Goal: Information Seeking & Learning: Compare options

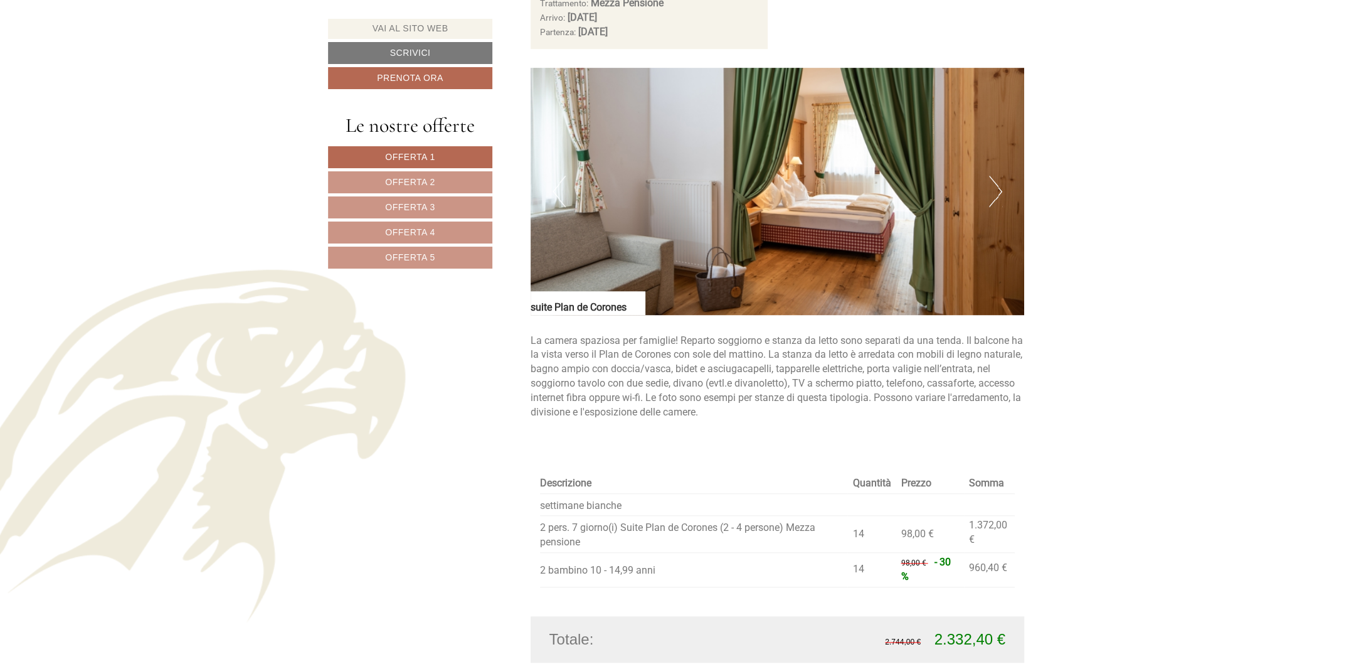
scroll to position [1168, 0]
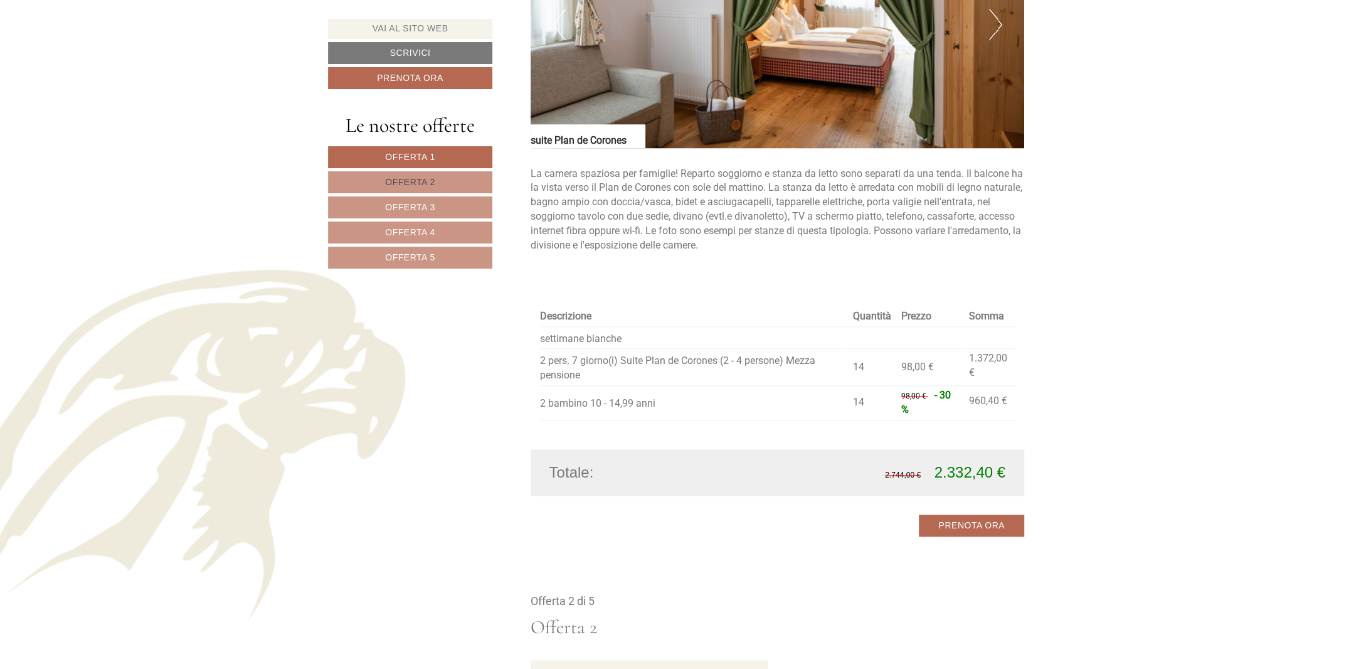
click at [408, 183] on span "Offerta 2" at bounding box center [410, 182] width 50 height 10
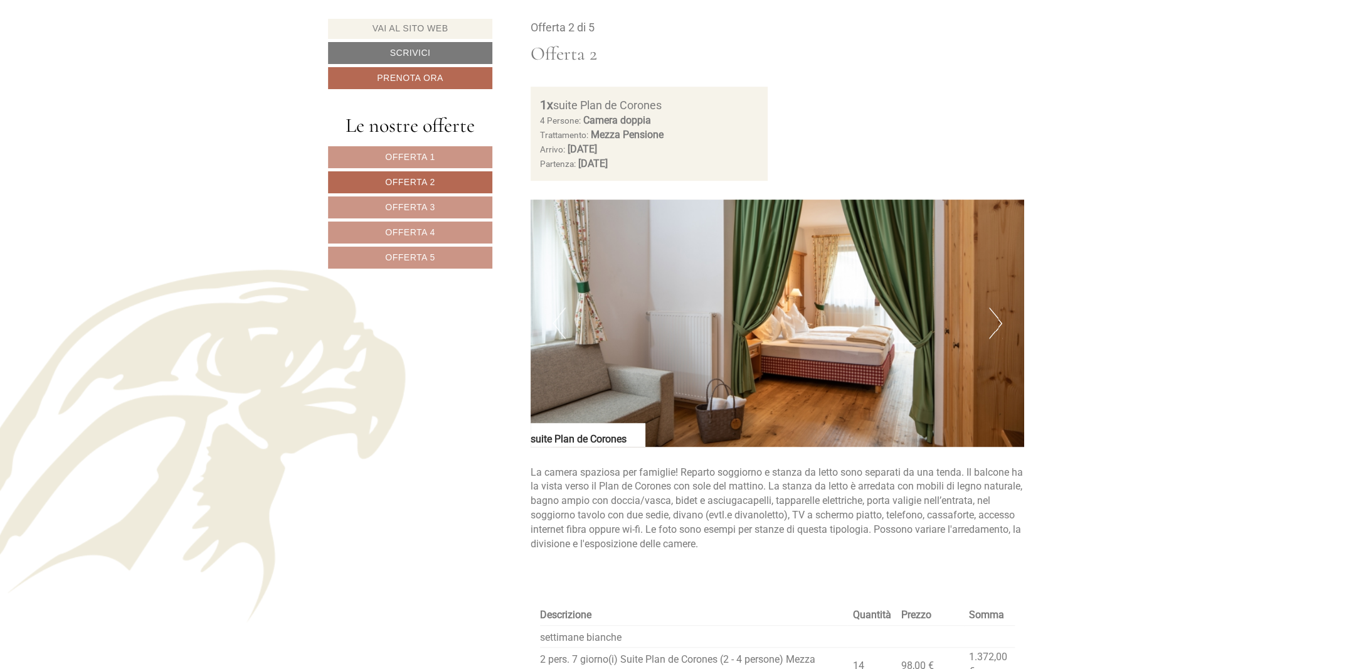
scroll to position [703, 0]
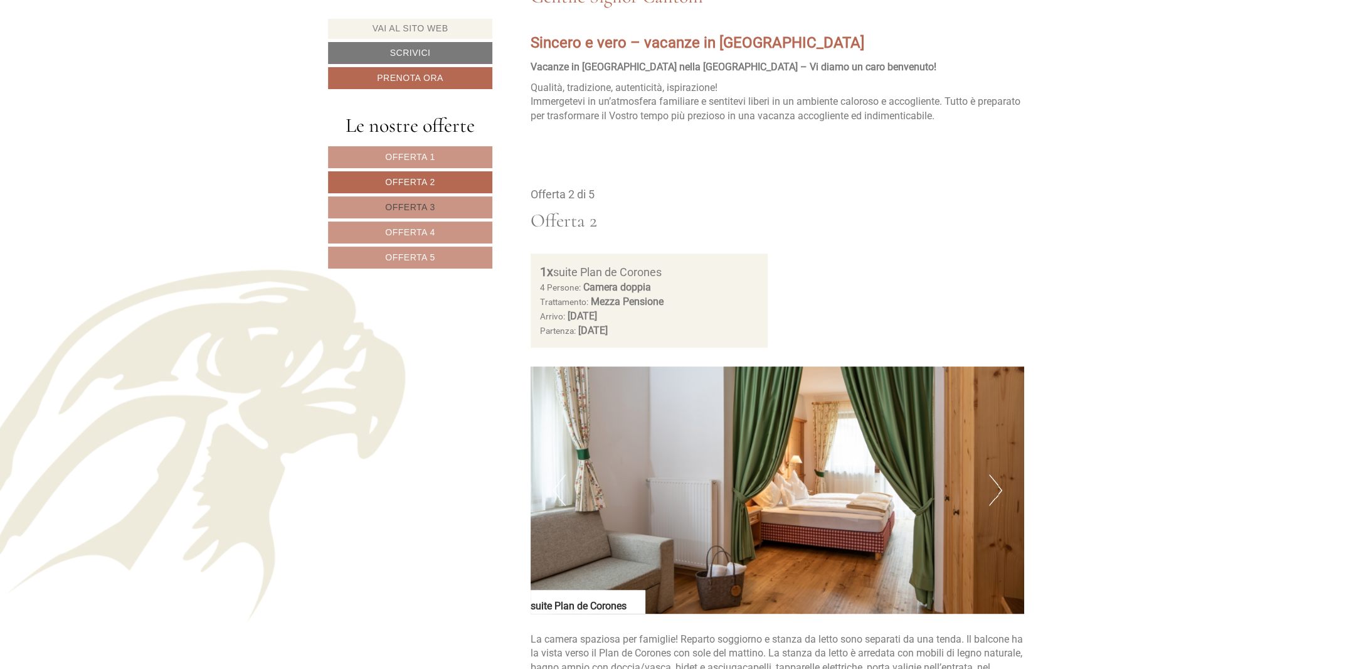
click at [439, 197] on link "Offerta 3" at bounding box center [410, 207] width 164 height 22
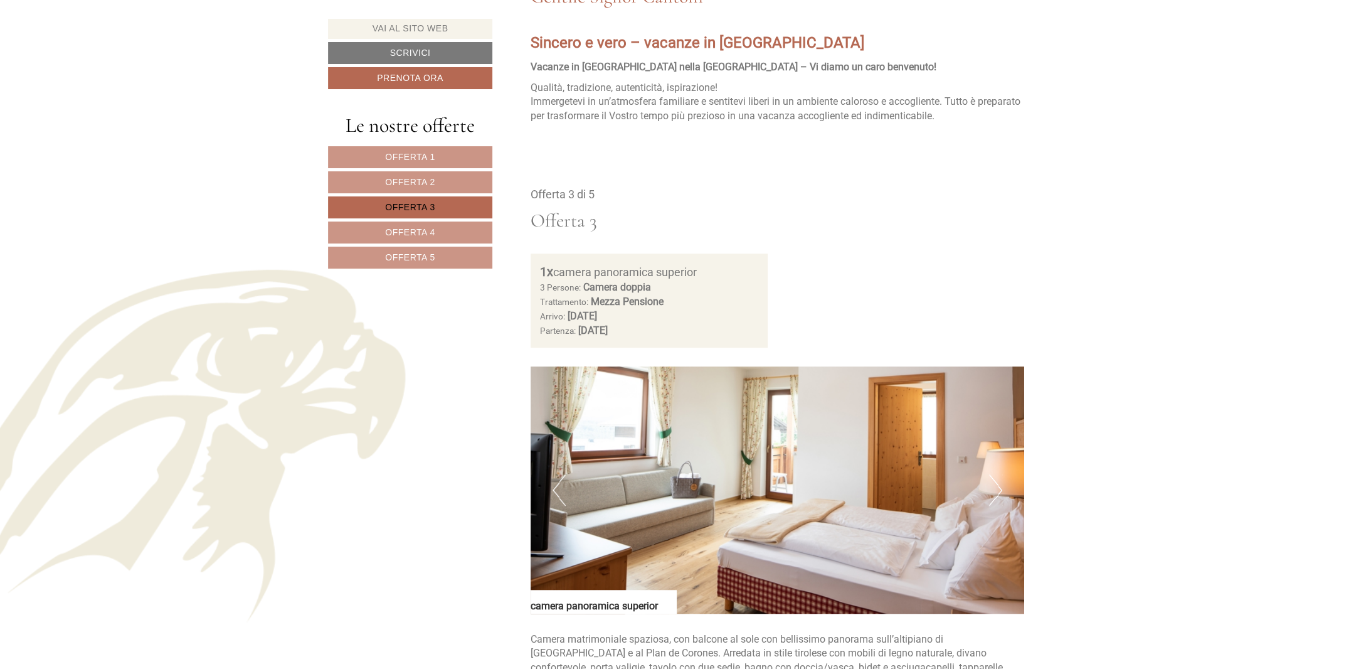
scroll to position [869, 0]
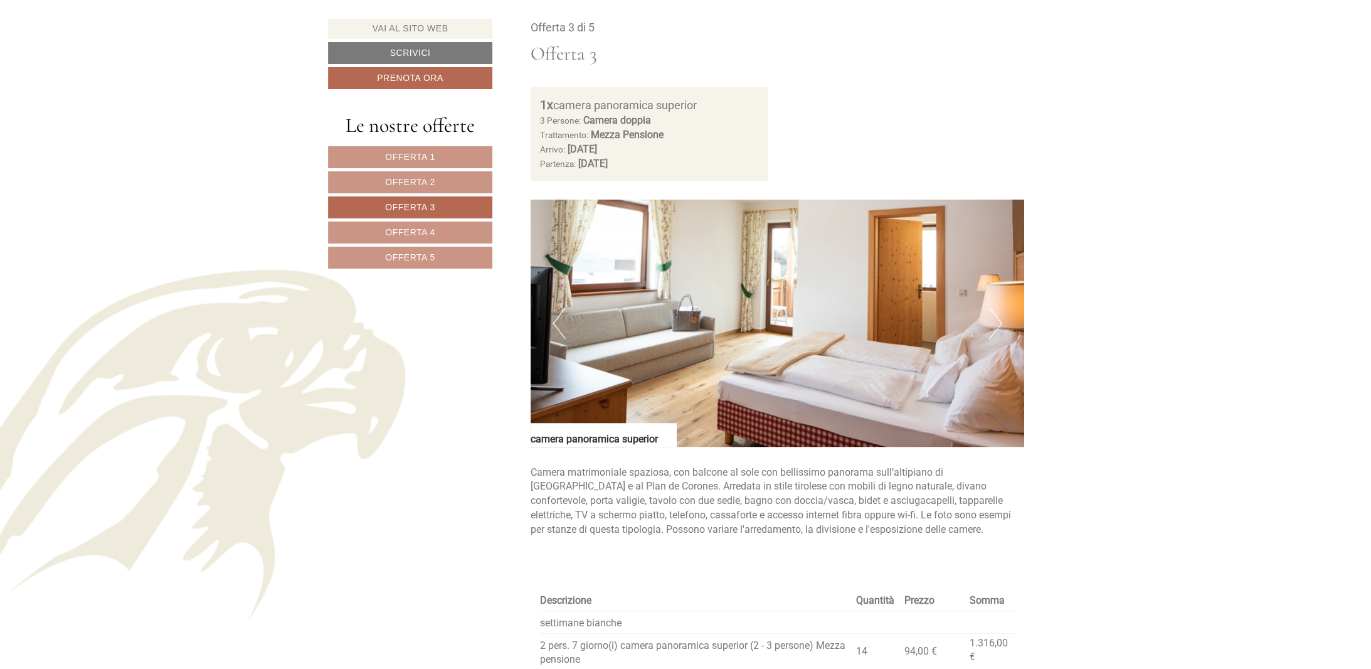
click at [403, 183] on span "Offerta 2" at bounding box center [410, 182] width 50 height 10
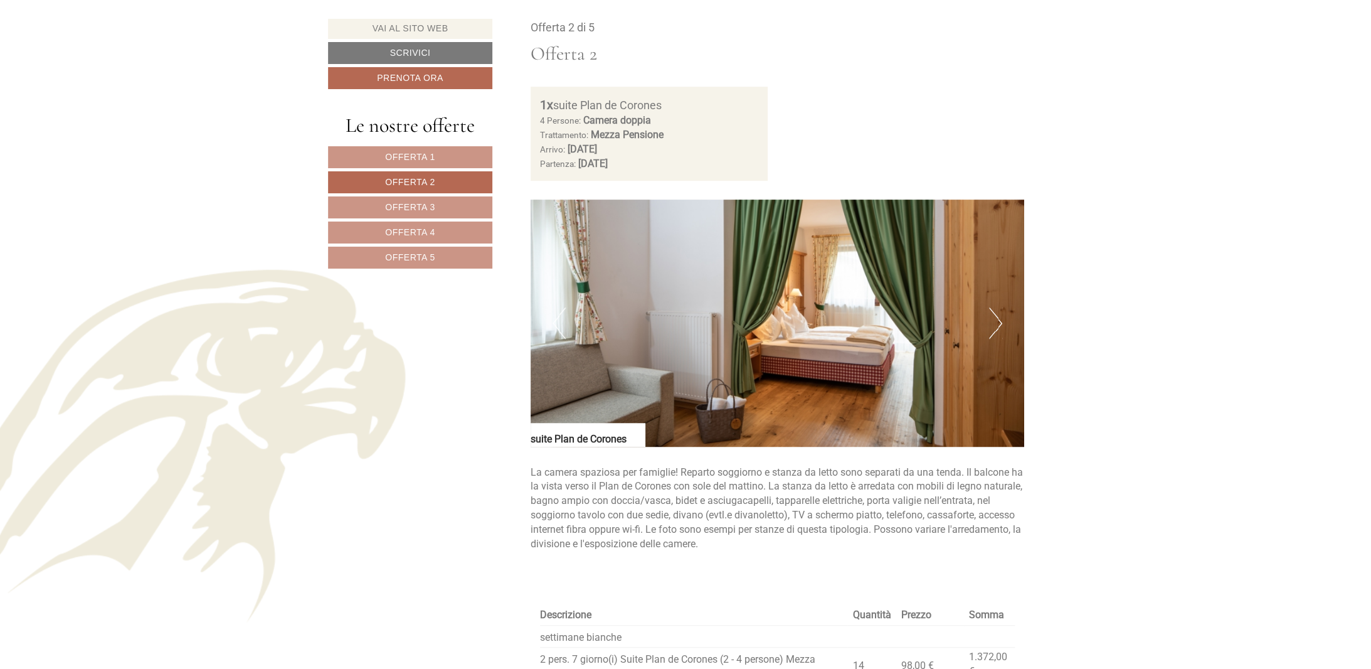
click at [407, 159] on span "Offerta 1" at bounding box center [410, 157] width 50 height 10
click at [407, 152] on span "Offerta 1" at bounding box center [410, 157] width 50 height 10
click at [410, 177] on span "Offerta 2" at bounding box center [410, 182] width 50 height 10
click at [411, 191] on nav "Offerta 1 Offerta 2 Offerta 3 Offerta 4 Offerta 5" at bounding box center [412, 207] width 168 height 122
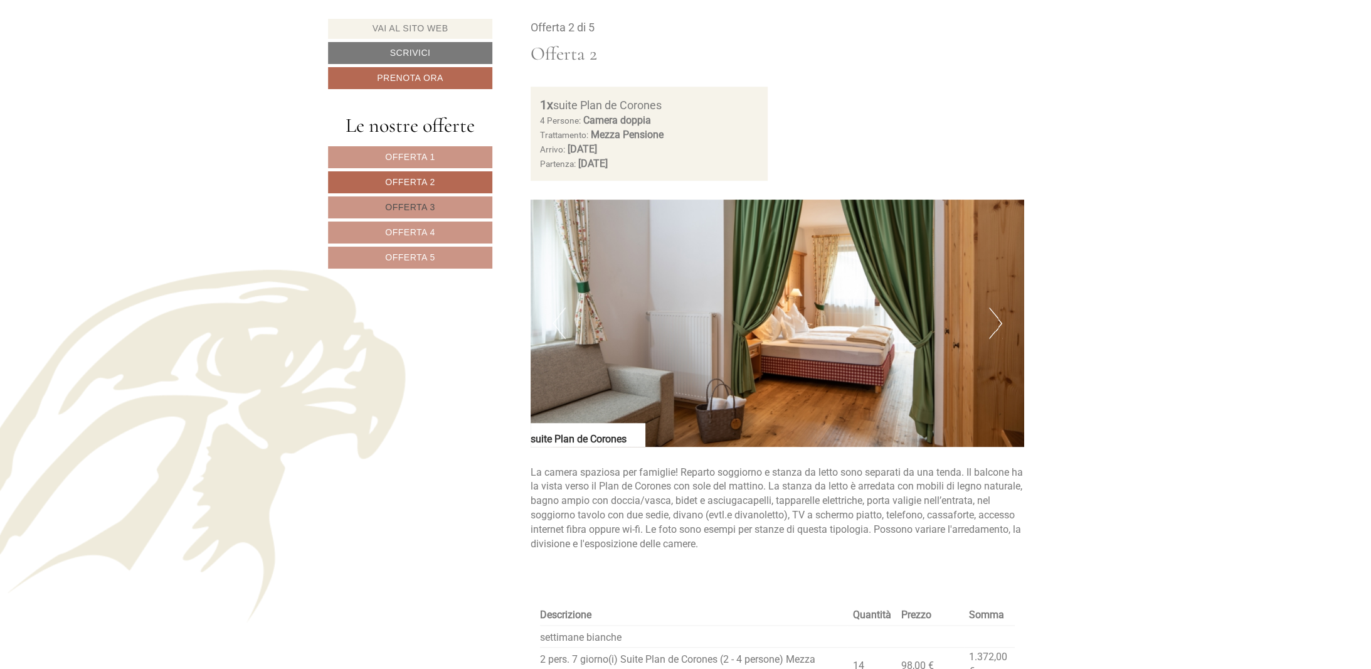
click at [418, 202] on span "Offerta 3" at bounding box center [410, 207] width 50 height 10
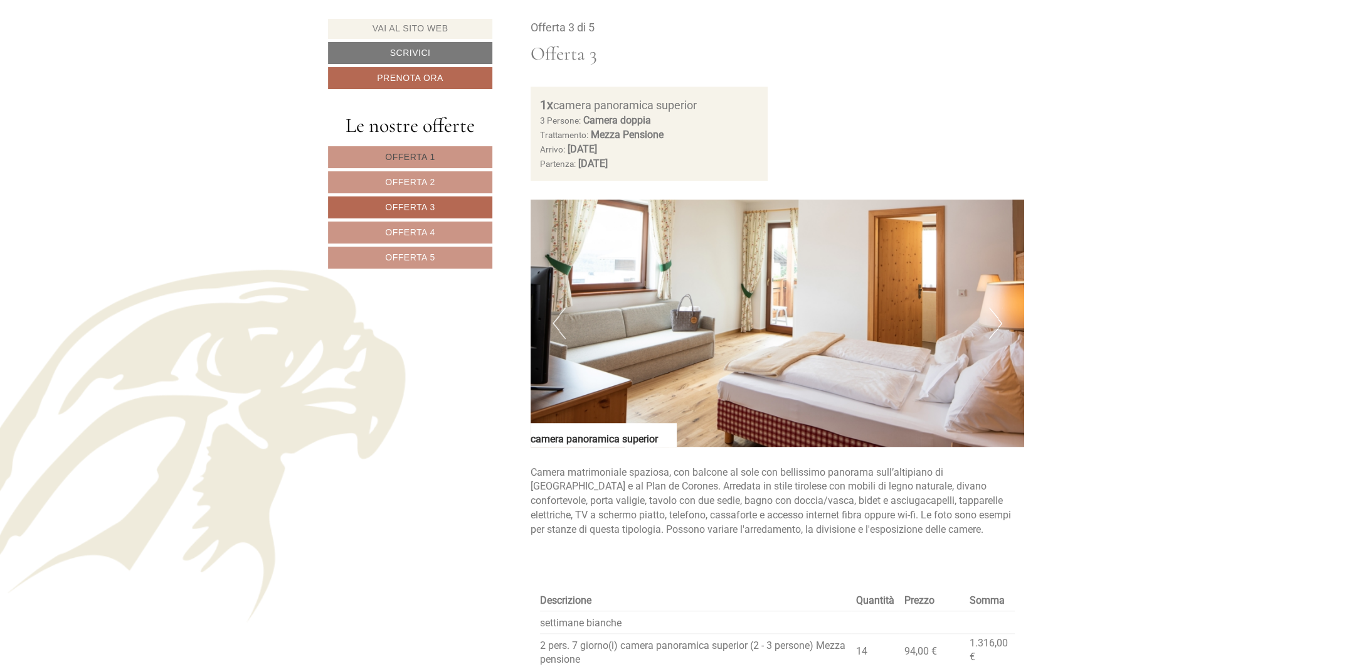
click at [435, 157] on link "Offerta 1" at bounding box center [410, 157] width 164 height 22
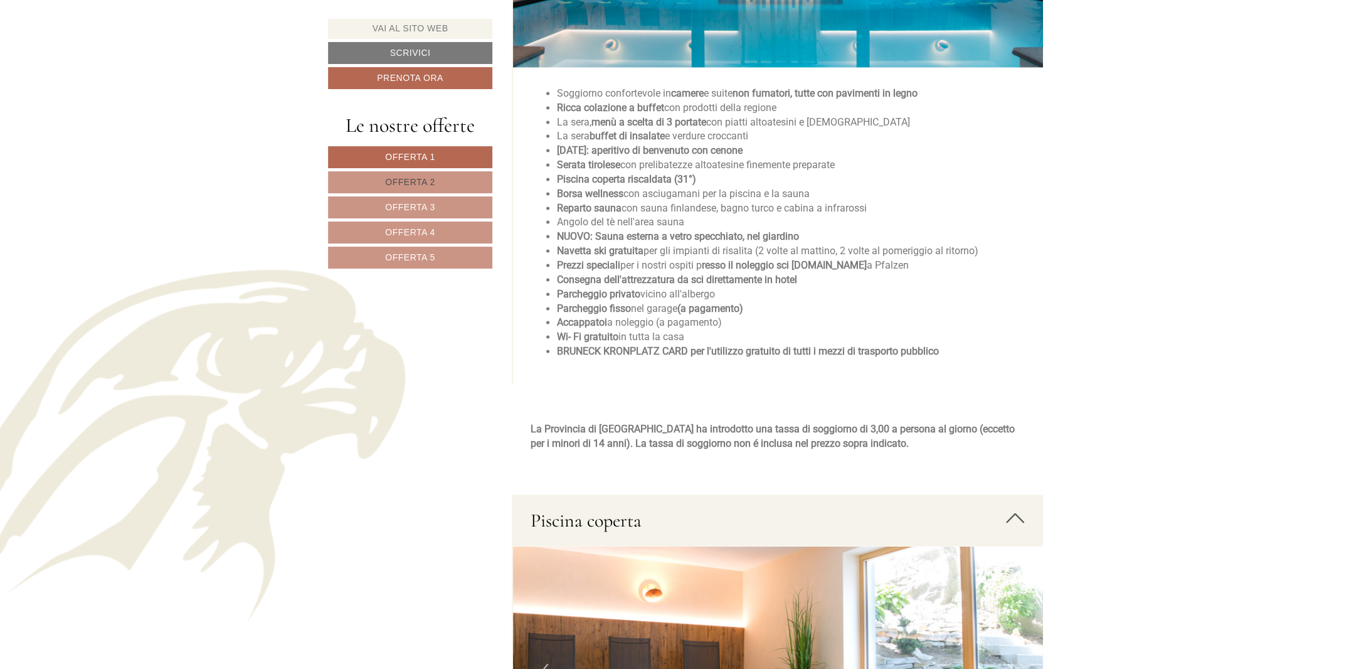
click at [405, 177] on span "Offerta 2" at bounding box center [410, 182] width 50 height 10
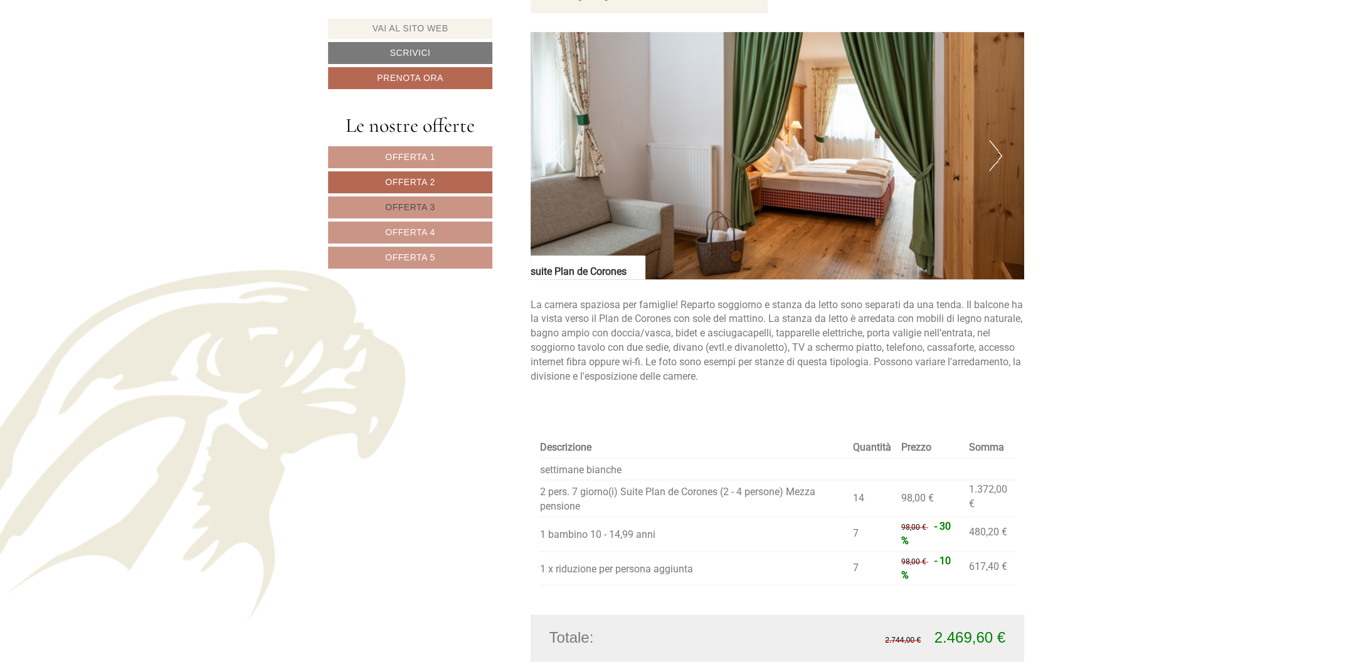
scroll to position [1204, 0]
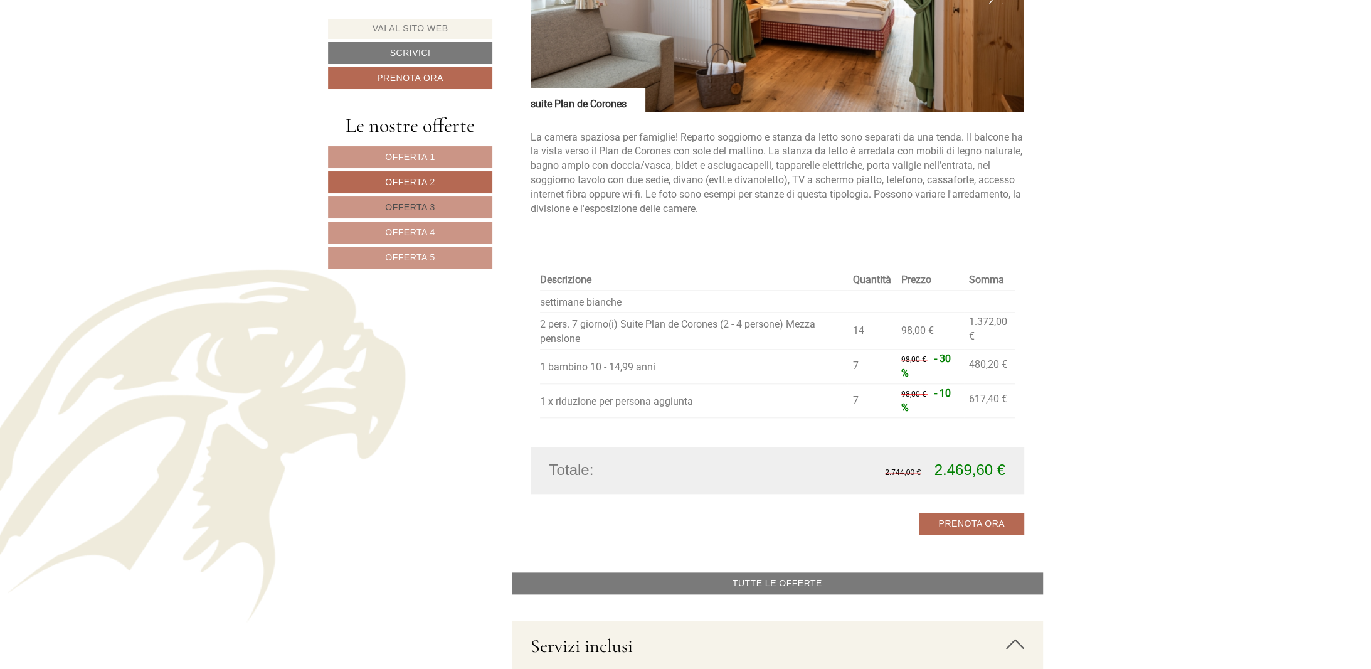
click at [425, 205] on span "Offerta 3" at bounding box center [410, 207] width 50 height 10
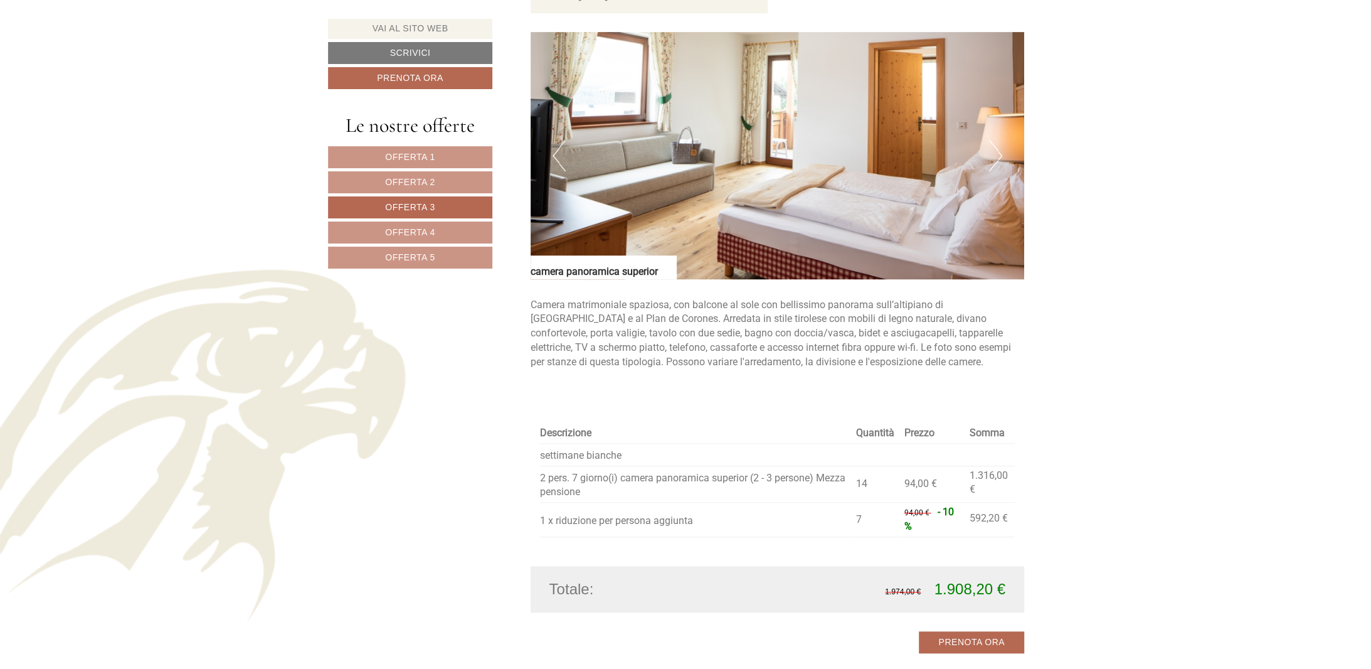
scroll to position [869, 0]
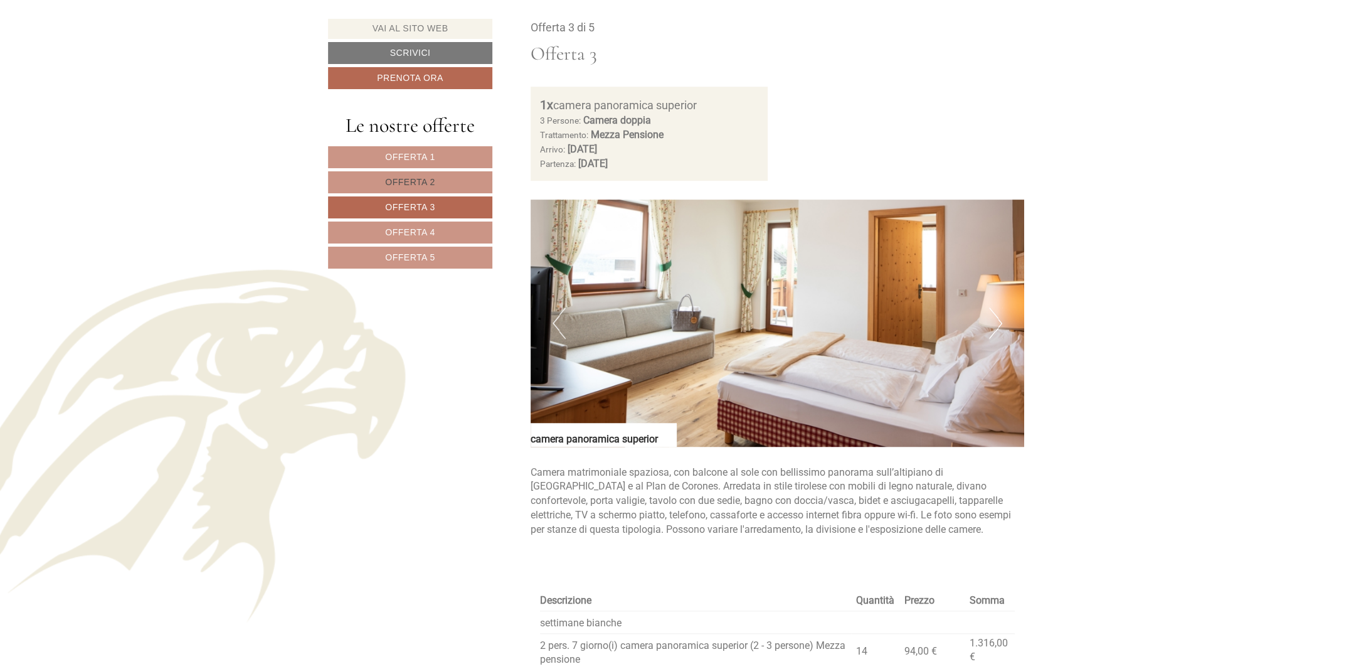
click at [430, 182] on span "Offerta 2" at bounding box center [410, 182] width 50 height 10
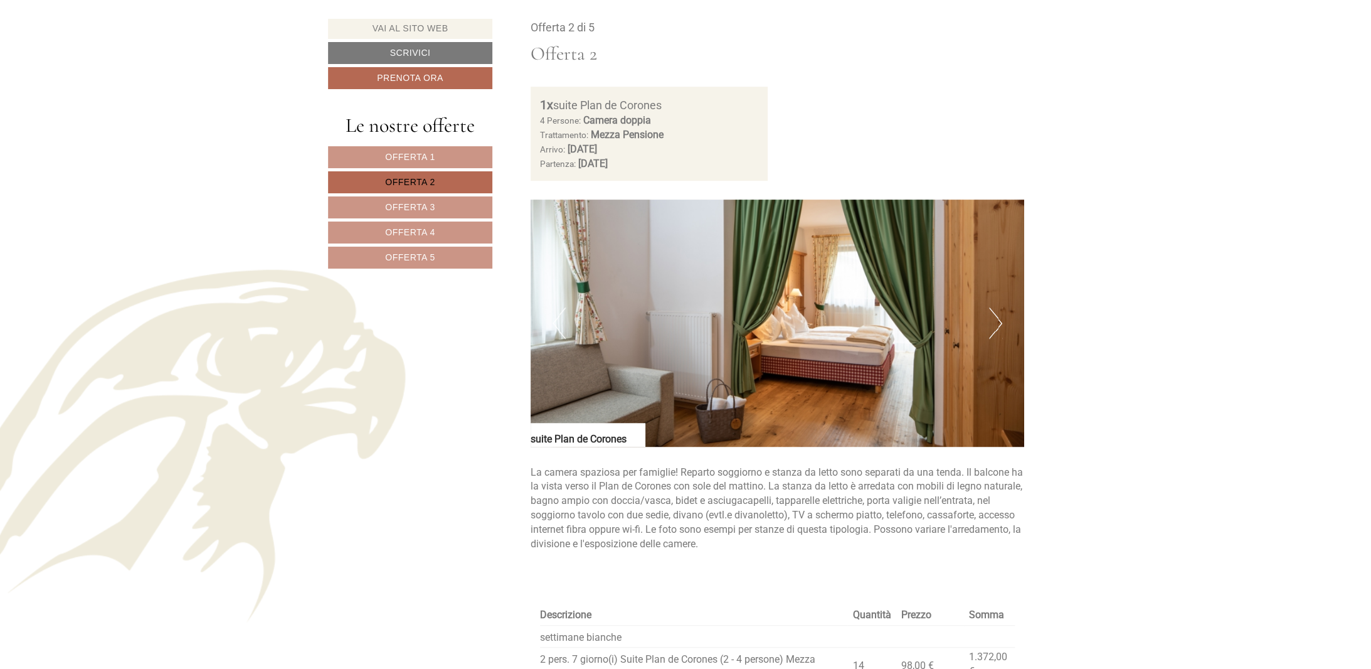
click at [419, 177] on span "Offerta 2" at bounding box center [410, 182] width 50 height 10
click at [396, 177] on span "Offerta 2" at bounding box center [410, 182] width 50 height 10
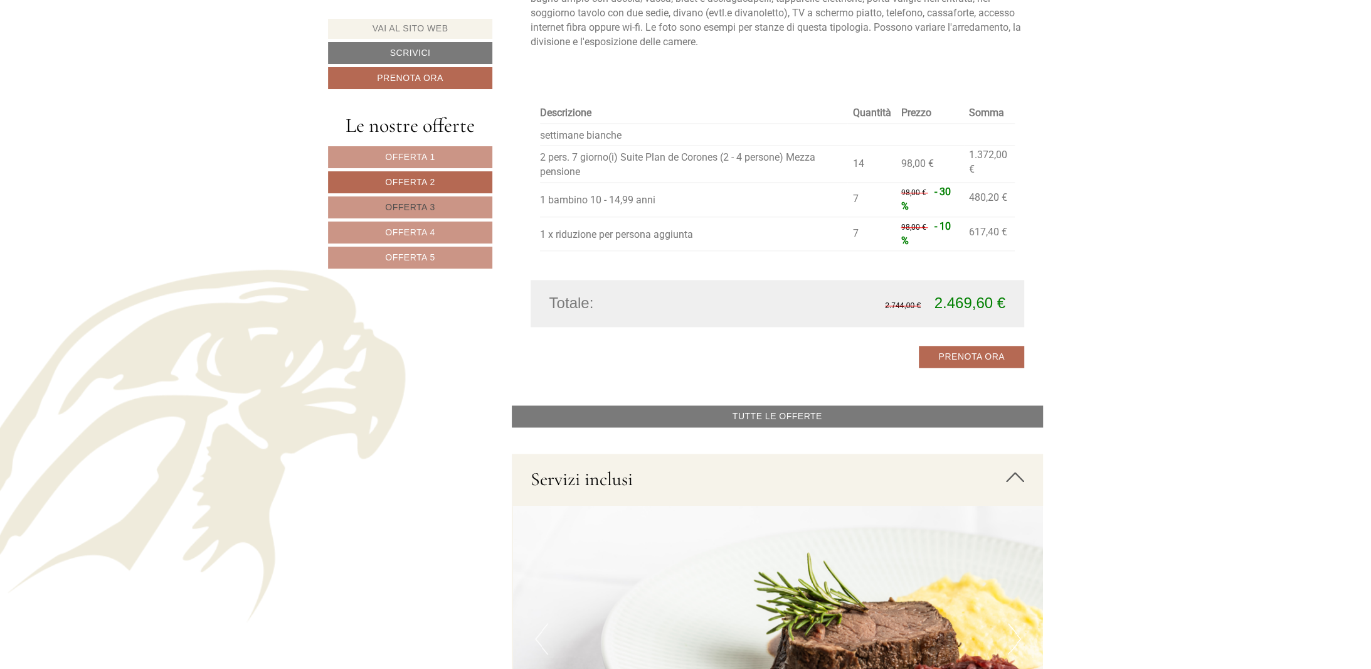
click at [422, 198] on link "Offerta 3" at bounding box center [410, 207] width 164 height 22
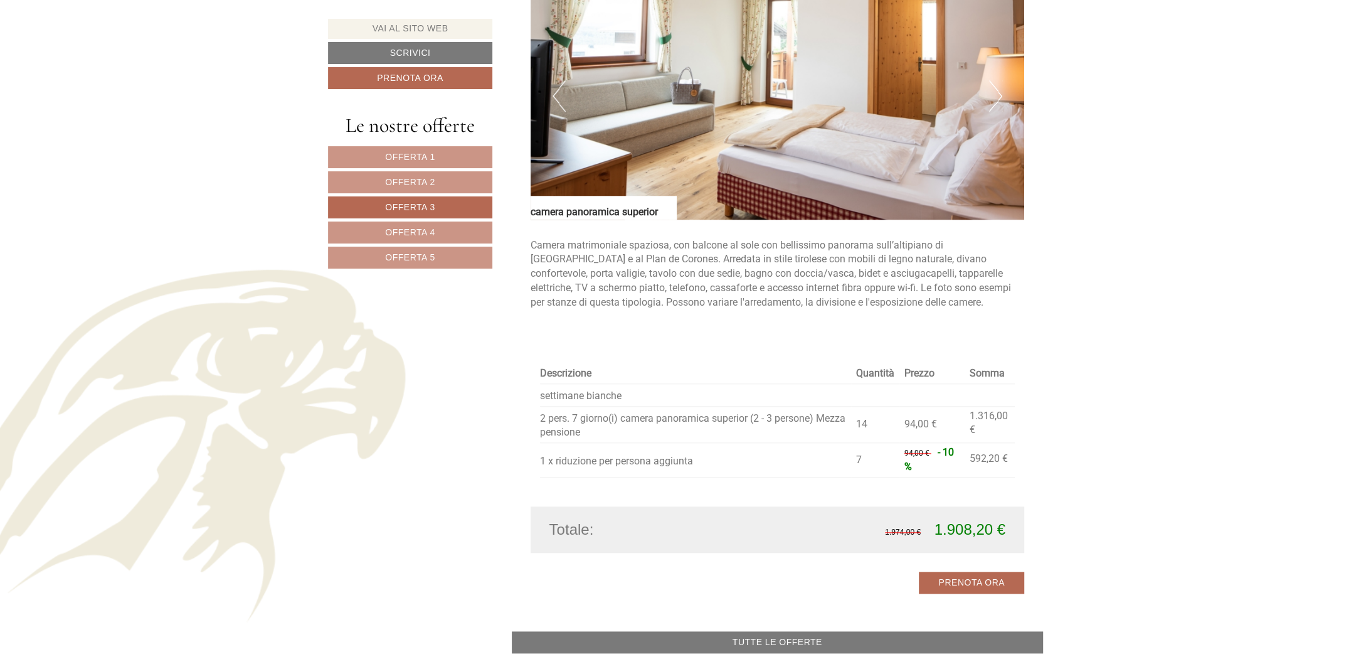
scroll to position [1204, 0]
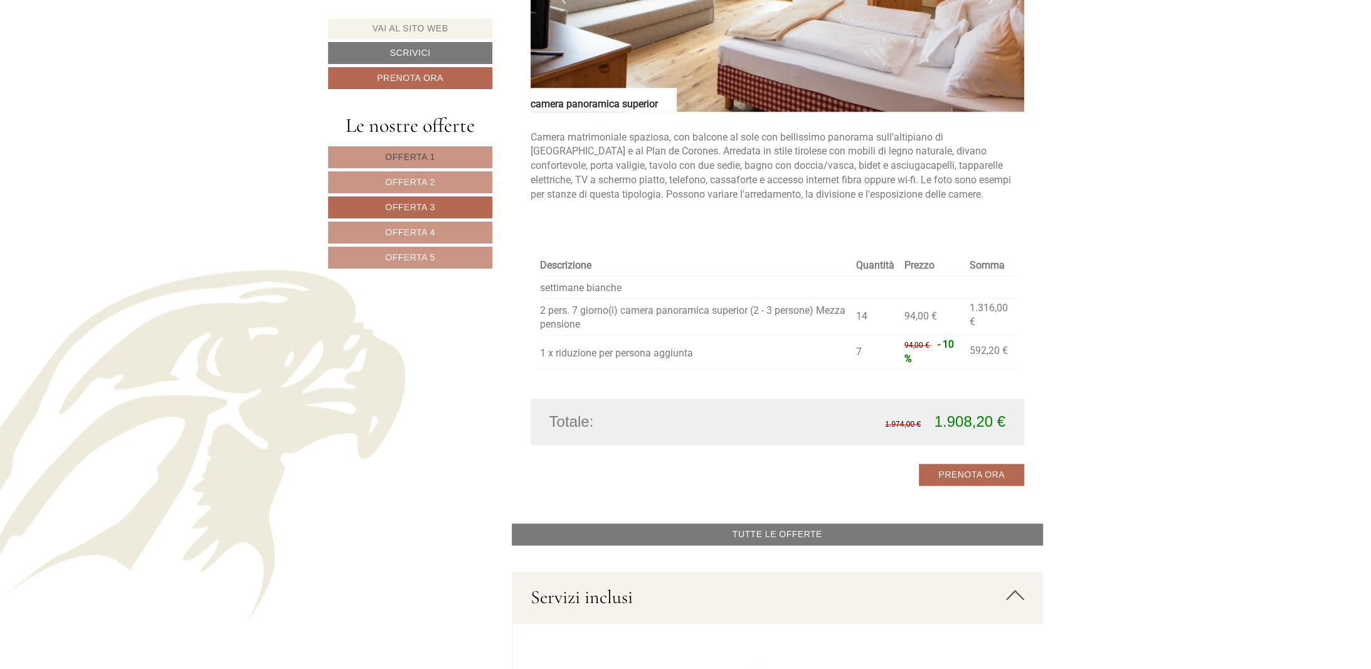
click at [392, 146] on link "Offerta 1" at bounding box center [410, 157] width 164 height 22
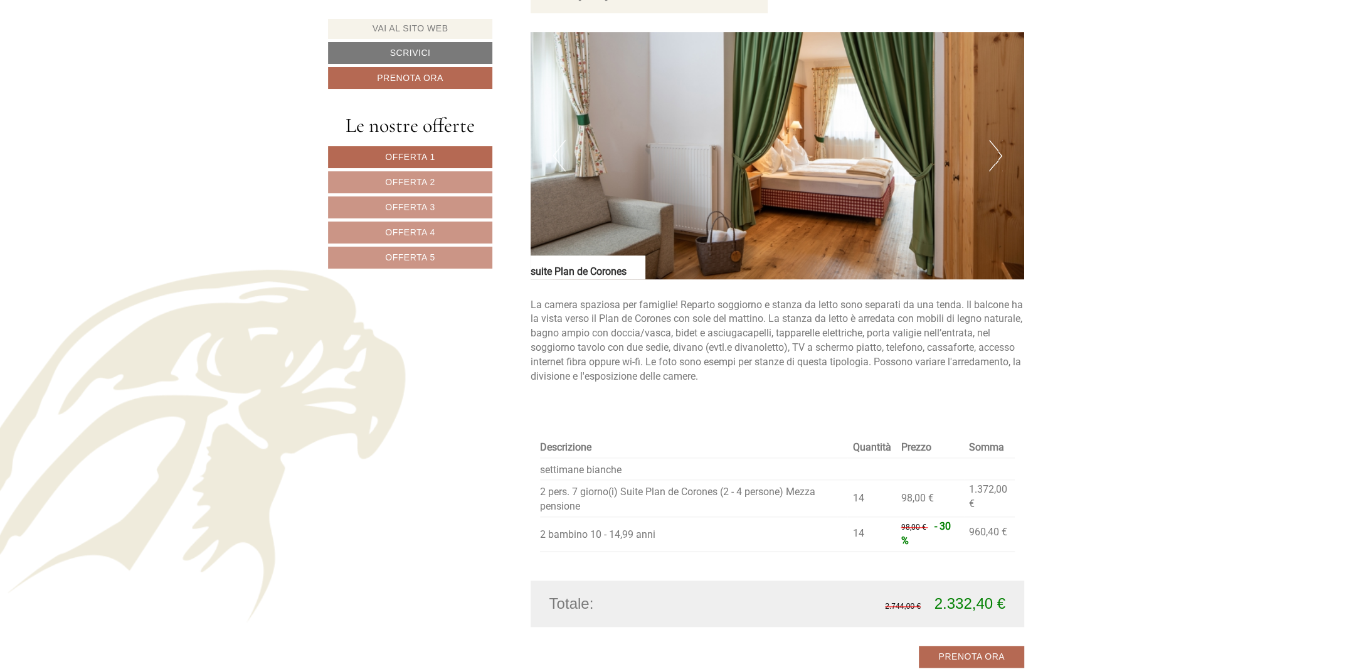
scroll to position [869, 0]
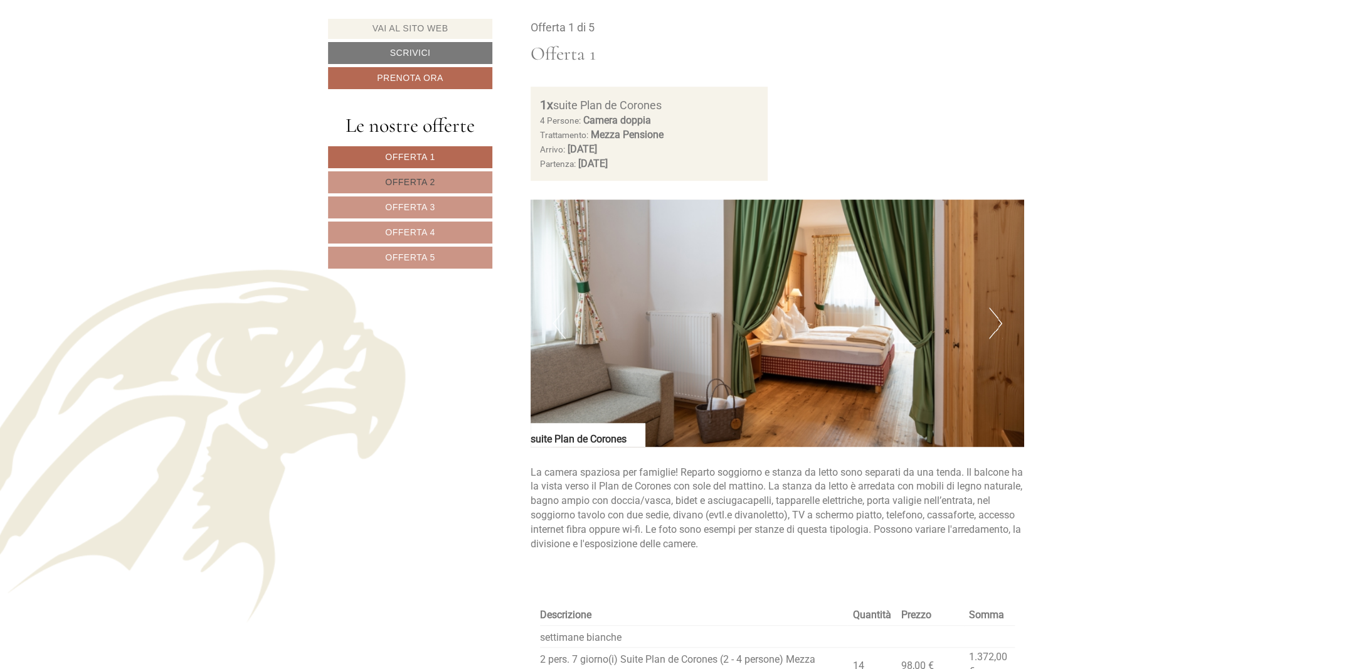
click at [392, 183] on span "Offerta 2" at bounding box center [410, 182] width 50 height 10
click at [393, 167] on nav "Offerta 1 Offerta 2 Offerta 3 Offerta 4 Offerta 5" at bounding box center [412, 207] width 168 height 122
click at [392, 159] on span "Offerta 1" at bounding box center [410, 157] width 50 height 10
click at [395, 174] on link "Offerta 2" at bounding box center [410, 182] width 164 height 22
click at [397, 159] on span "Offerta 1" at bounding box center [410, 157] width 50 height 10
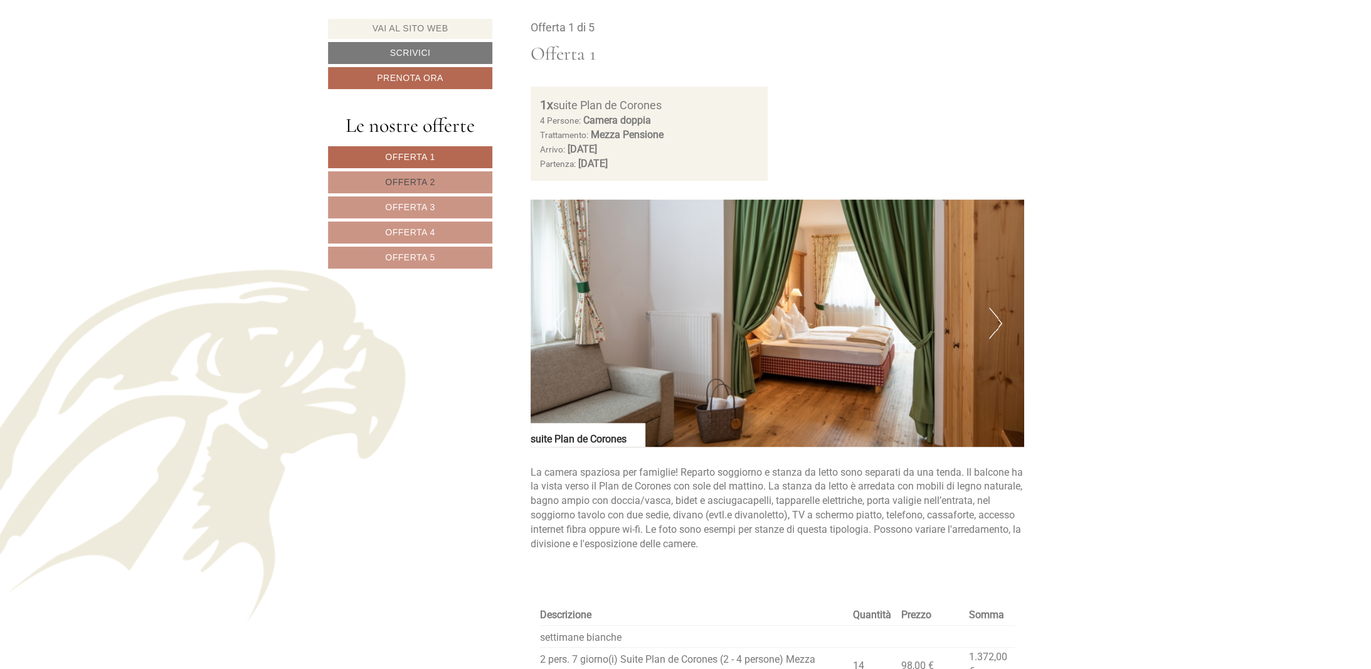
click at [410, 183] on span "Offerta 2" at bounding box center [410, 182] width 50 height 10
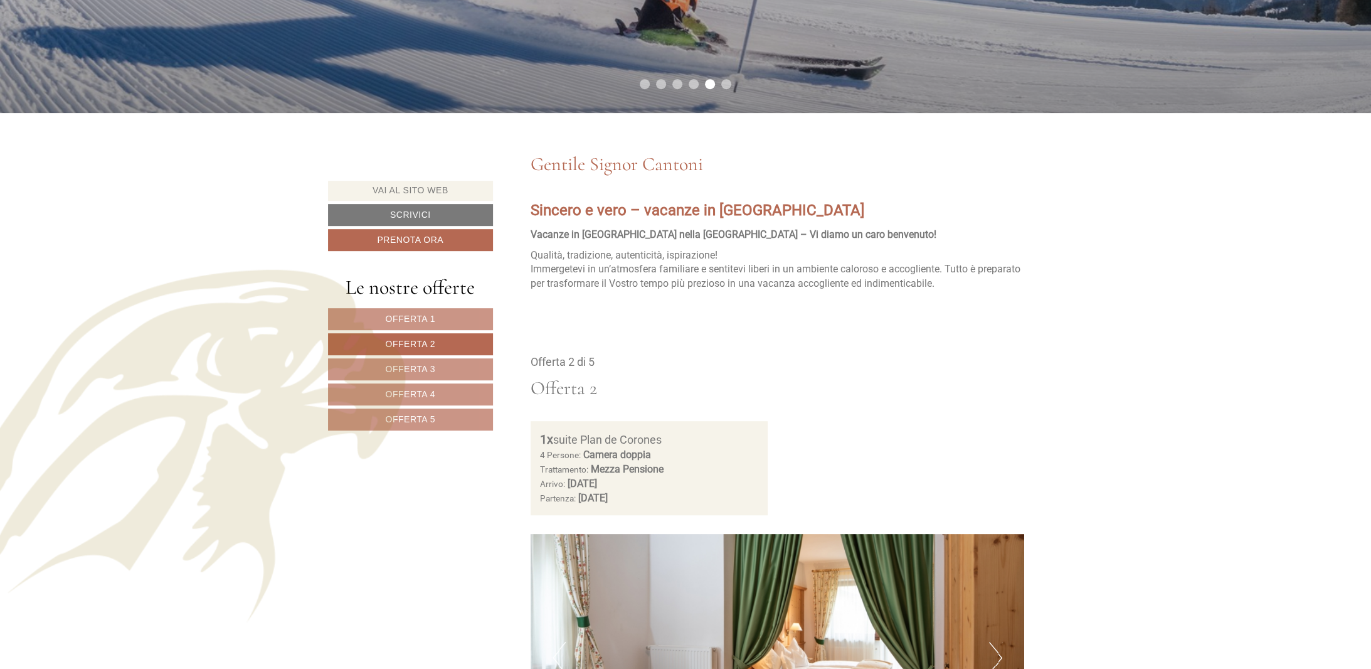
scroll to position [368, 0]
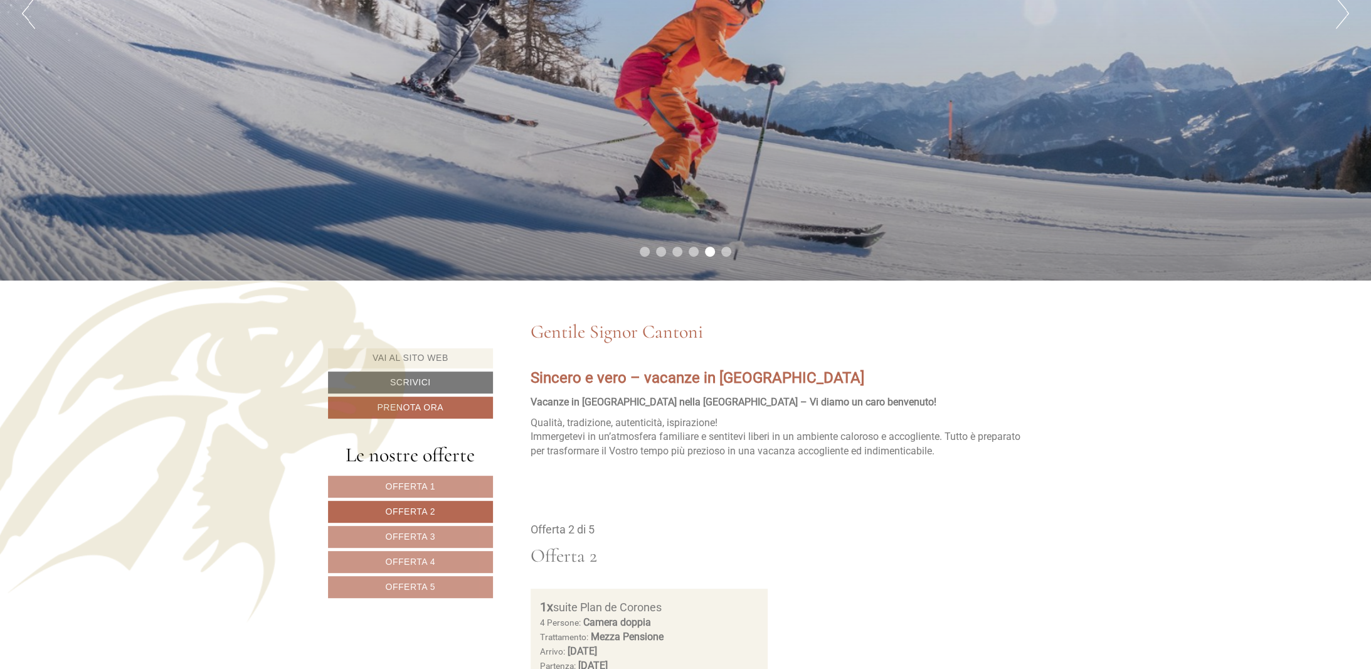
drag, startPoint x: 420, startPoint y: 484, endPoint x: 428, endPoint y: 523, distance: 39.1
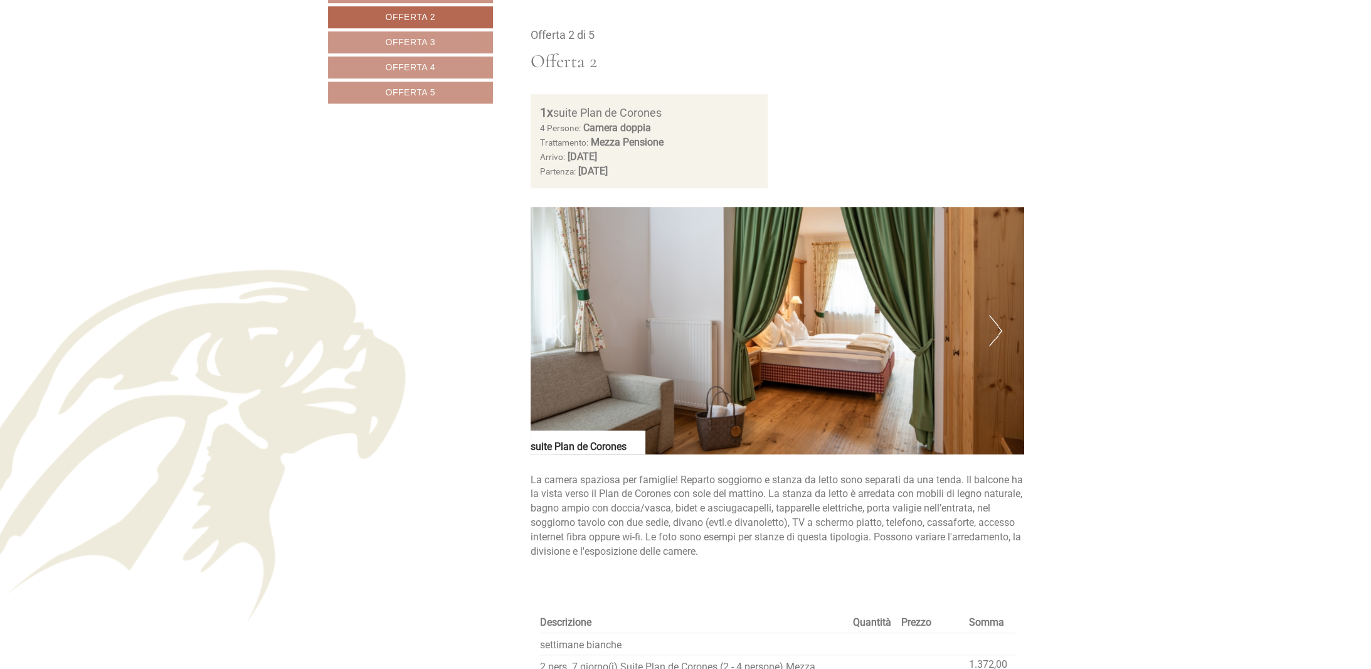
scroll to position [869, 0]
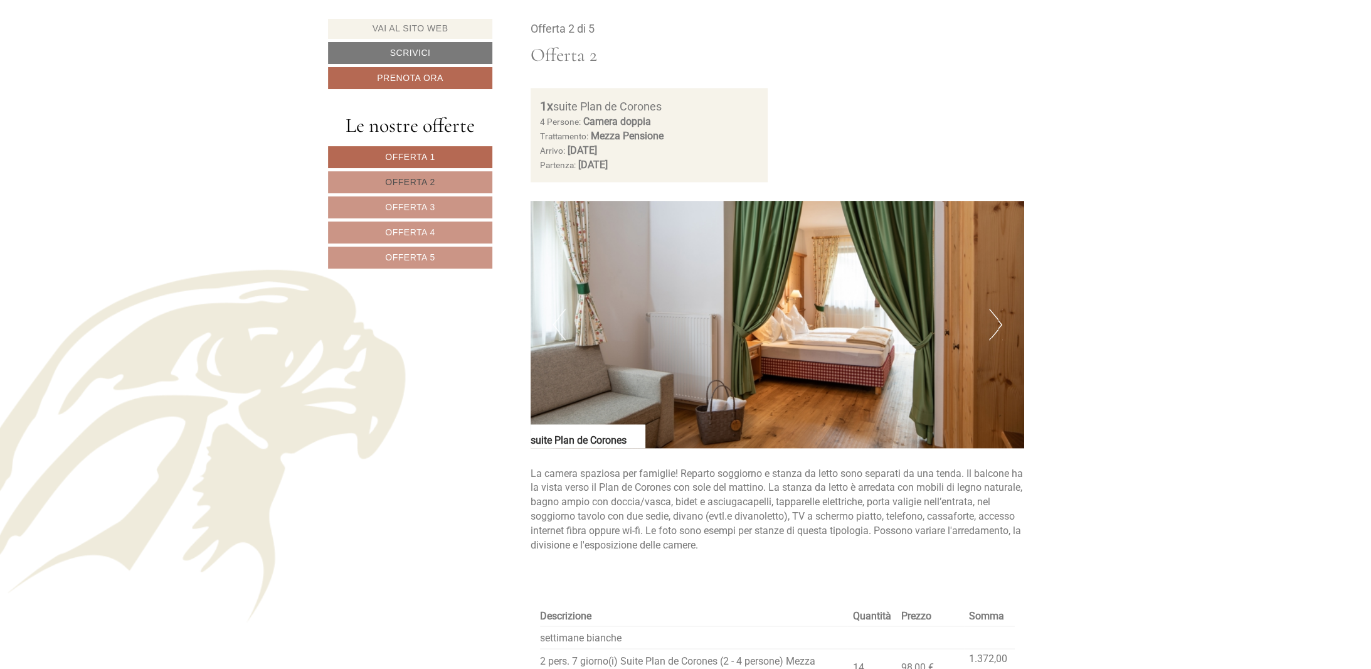
click at [417, 181] on span "Offerta 2" at bounding box center [410, 182] width 50 height 10
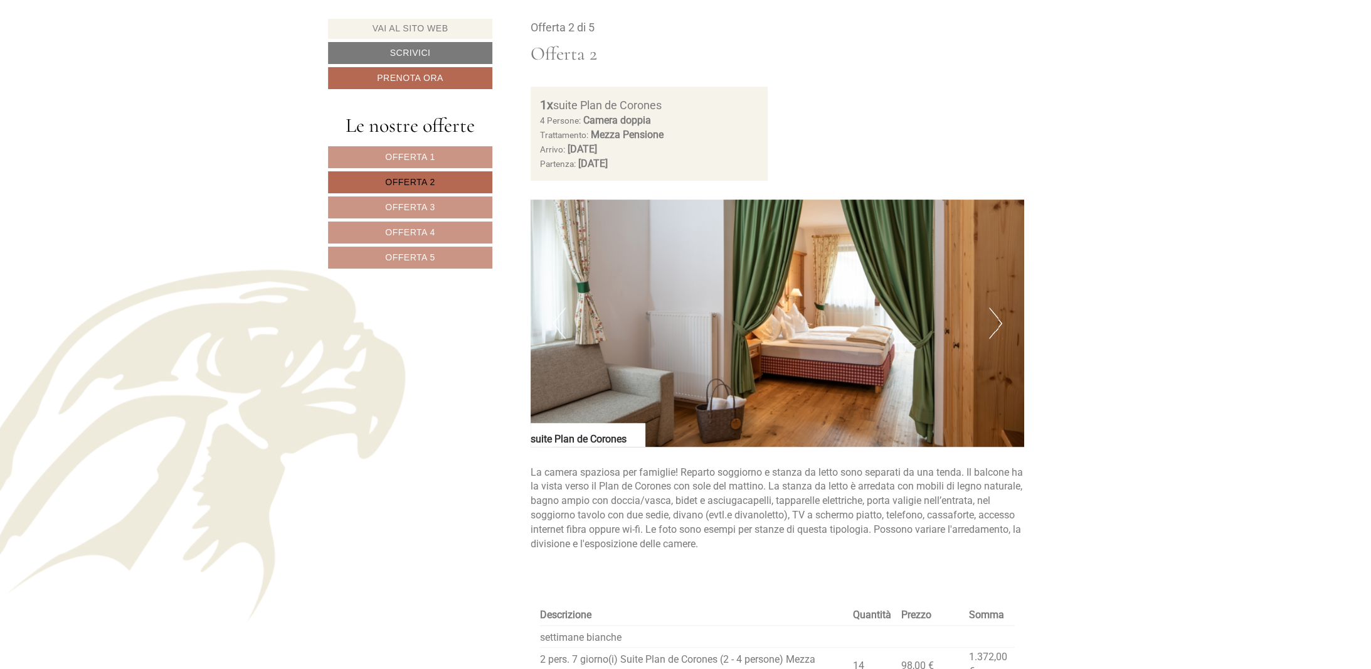
click at [422, 182] on span "Offerta 2" at bounding box center [410, 182] width 50 height 10
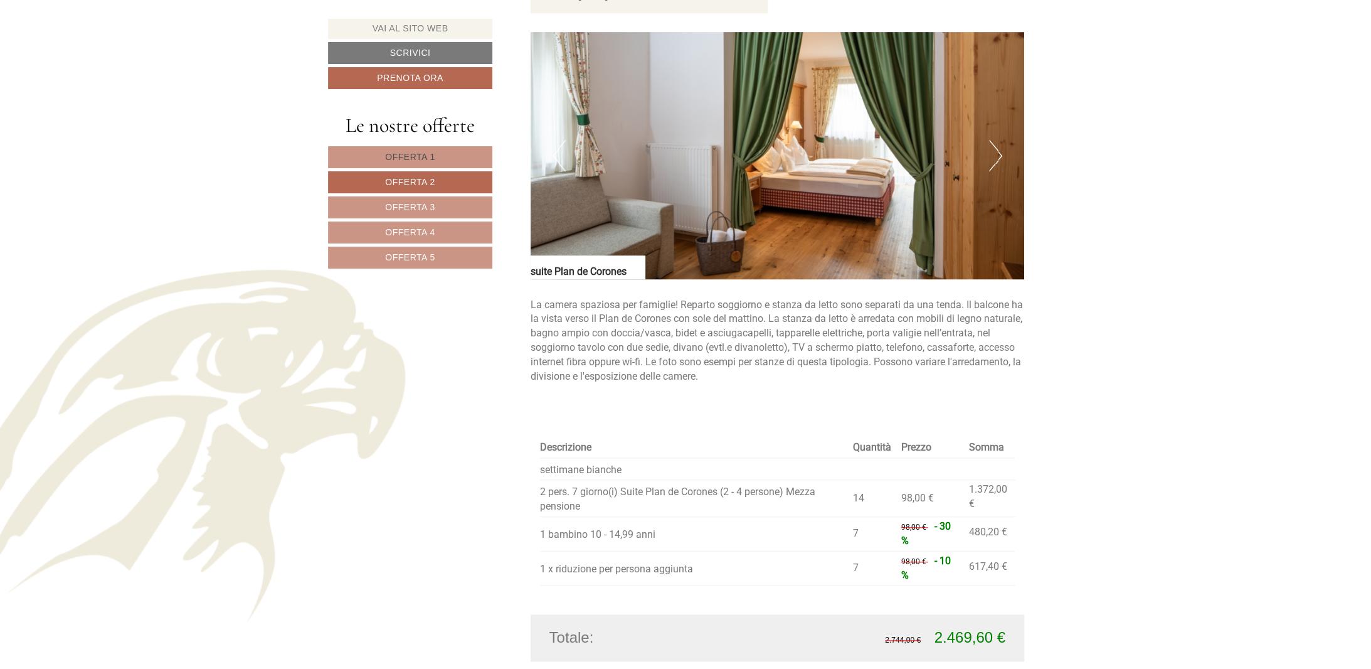
click at [427, 152] on span "Offerta 1" at bounding box center [410, 157] width 50 height 10
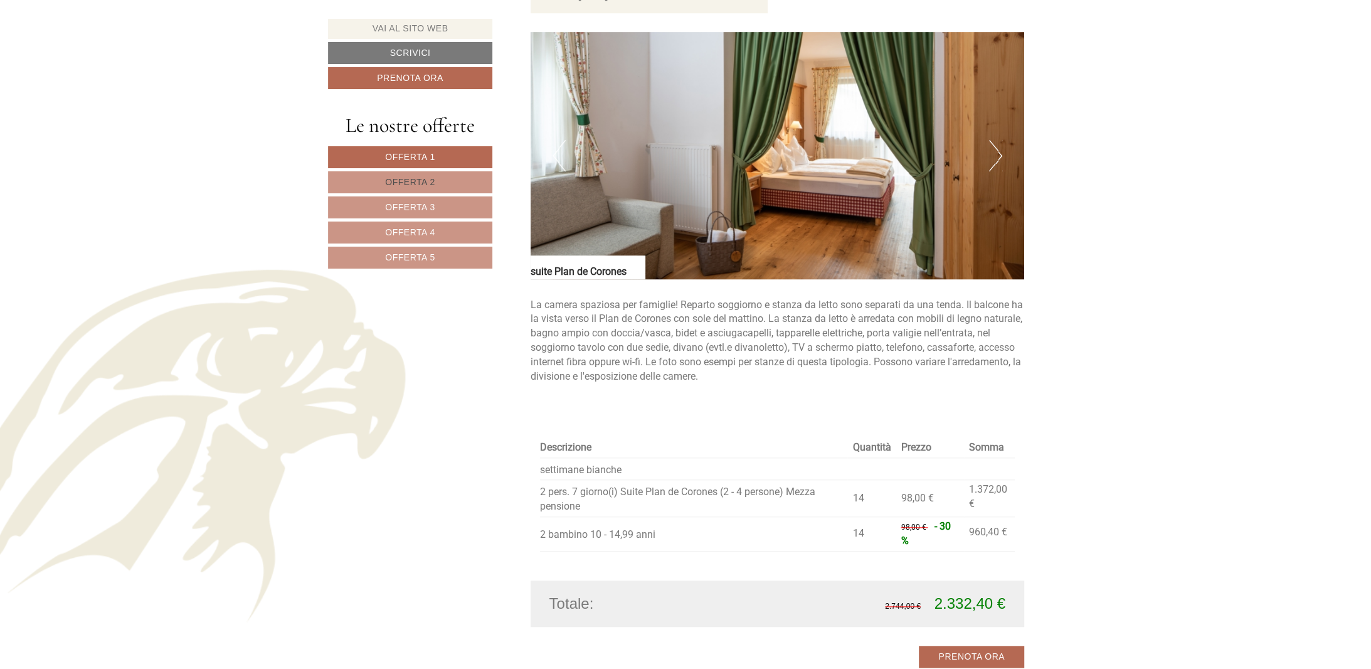
click at [428, 181] on span "Offerta 2" at bounding box center [410, 182] width 50 height 10
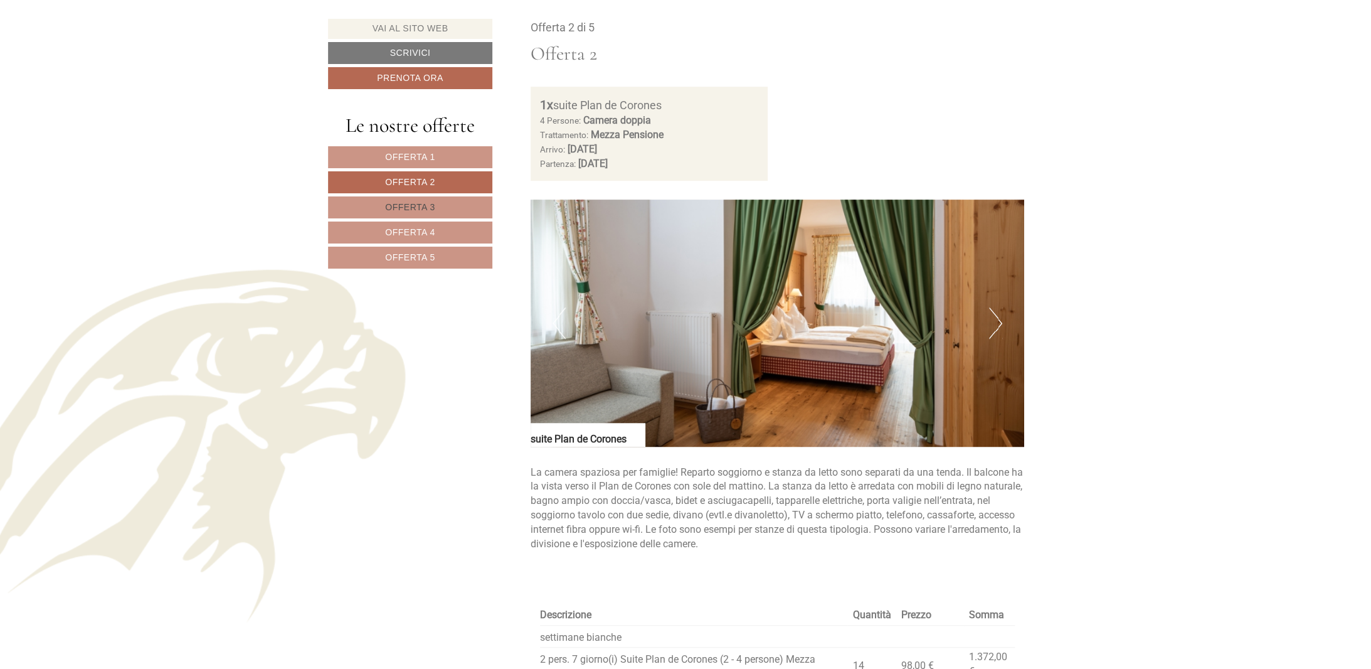
click at [430, 206] on span "Offerta 3" at bounding box center [410, 207] width 50 height 10
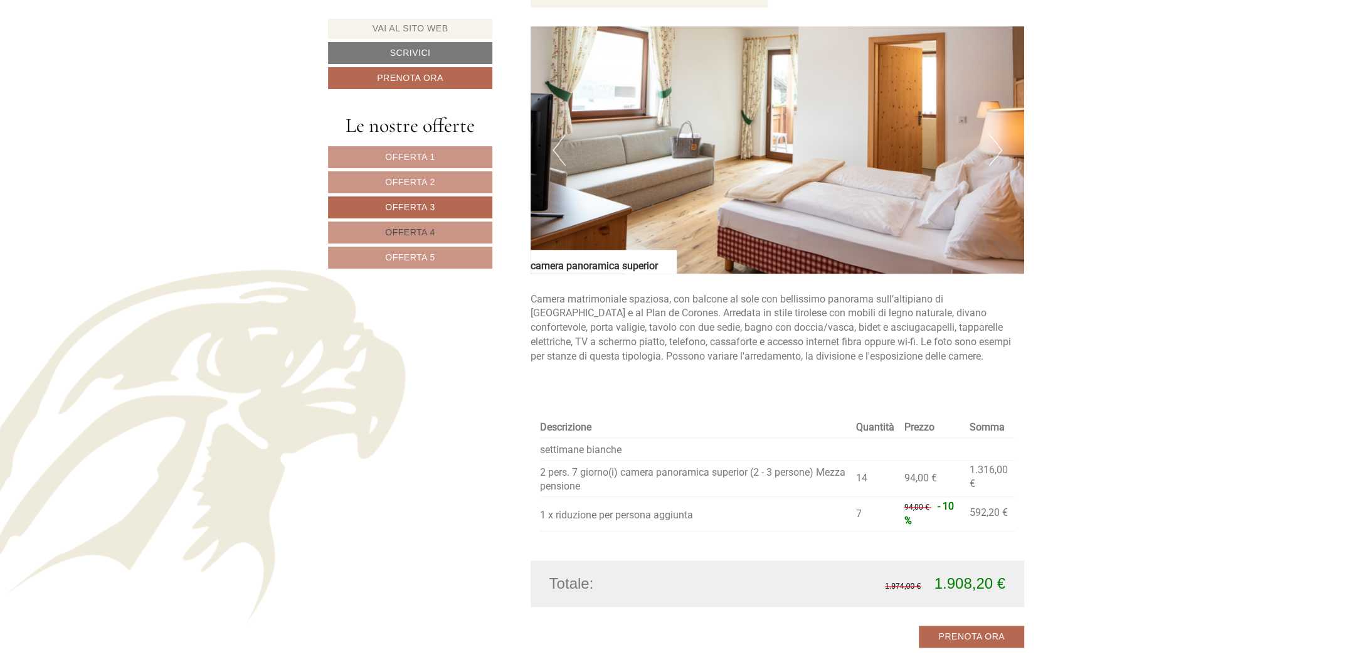
scroll to position [1037, 0]
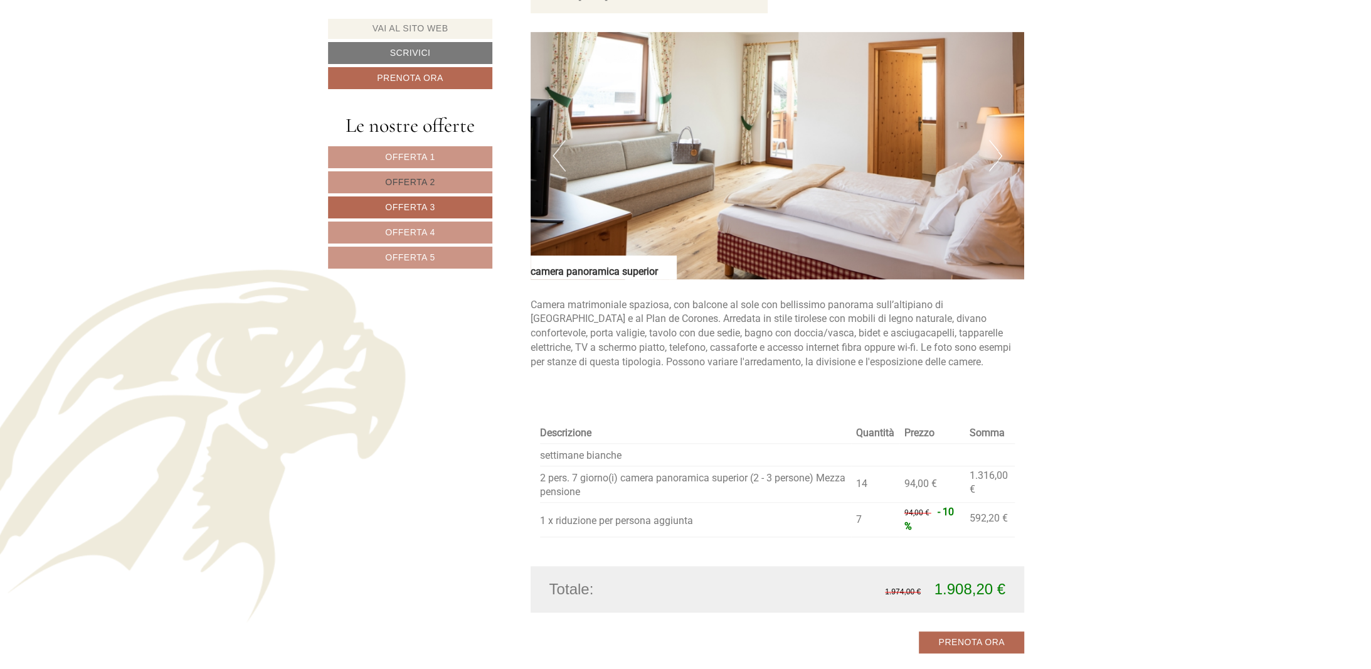
click at [420, 186] on link "Offerta 2" at bounding box center [410, 182] width 164 height 22
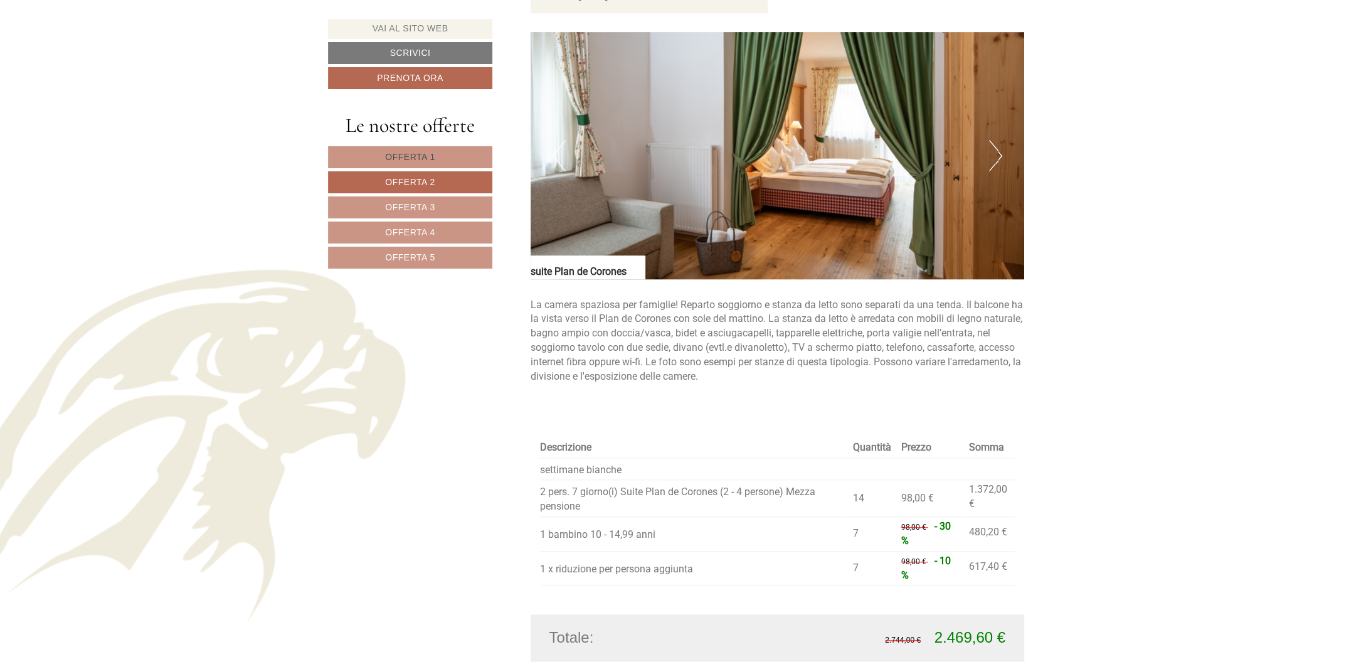
click at [417, 161] on link "Offerta 1" at bounding box center [410, 157] width 164 height 22
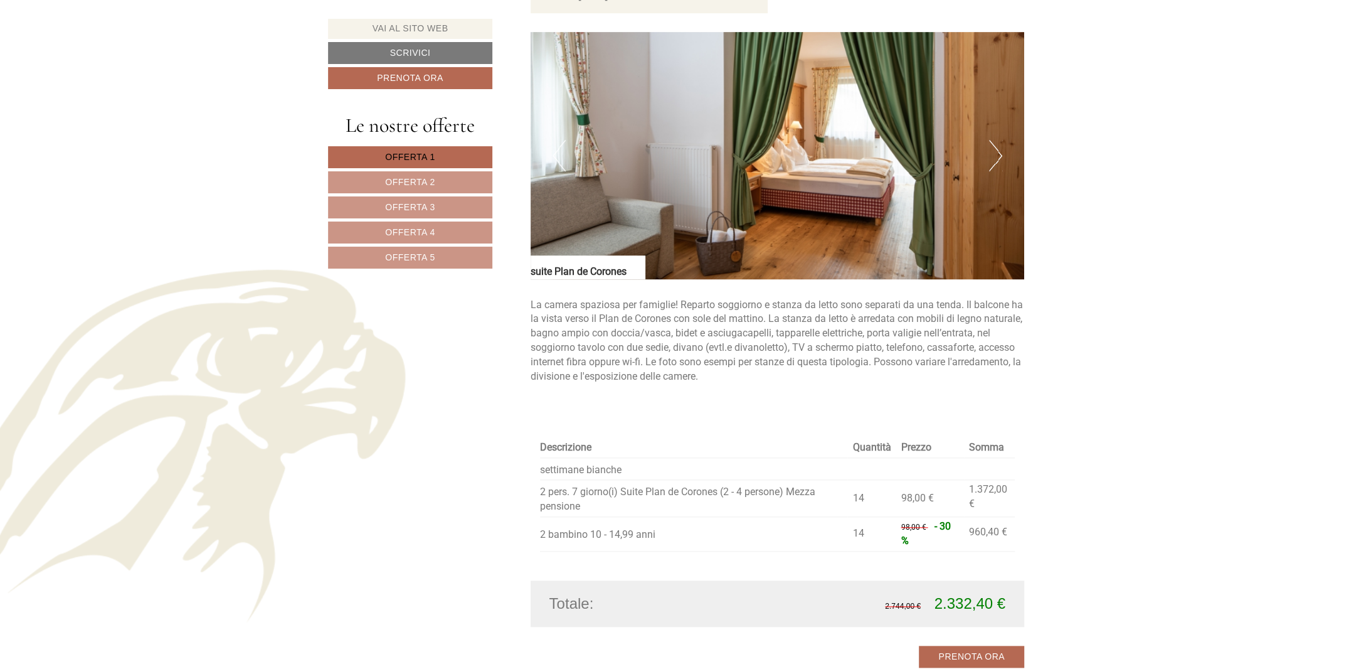
scroll to position [869, 0]
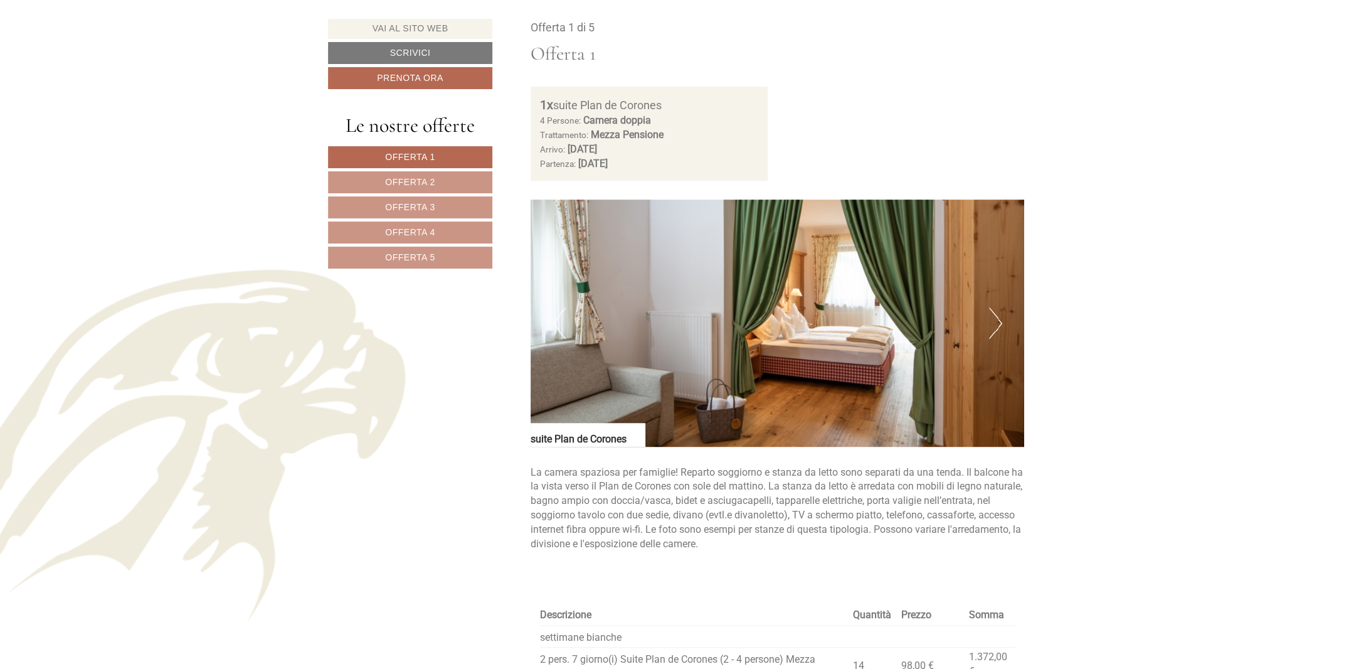
click at [999, 329] on button "Next" at bounding box center [995, 322] width 13 height 31
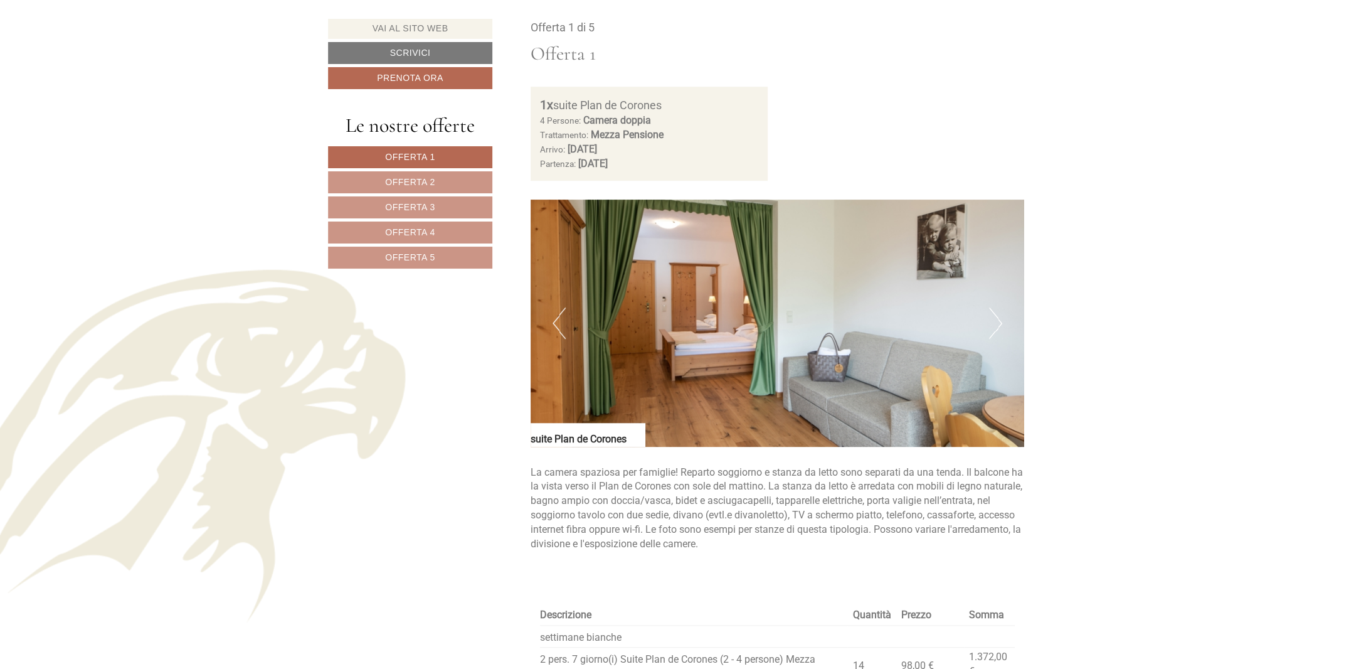
click at [999, 329] on button "Next" at bounding box center [995, 322] width 13 height 31
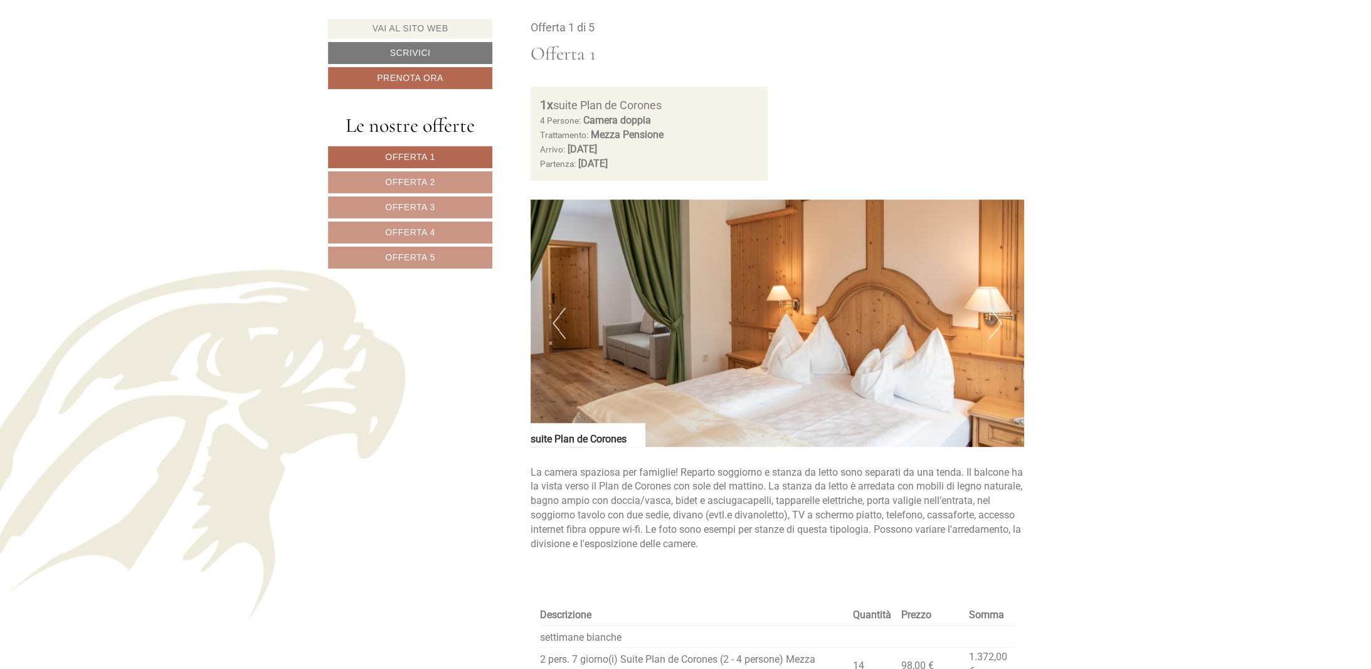
click at [999, 329] on button "Next" at bounding box center [995, 322] width 13 height 31
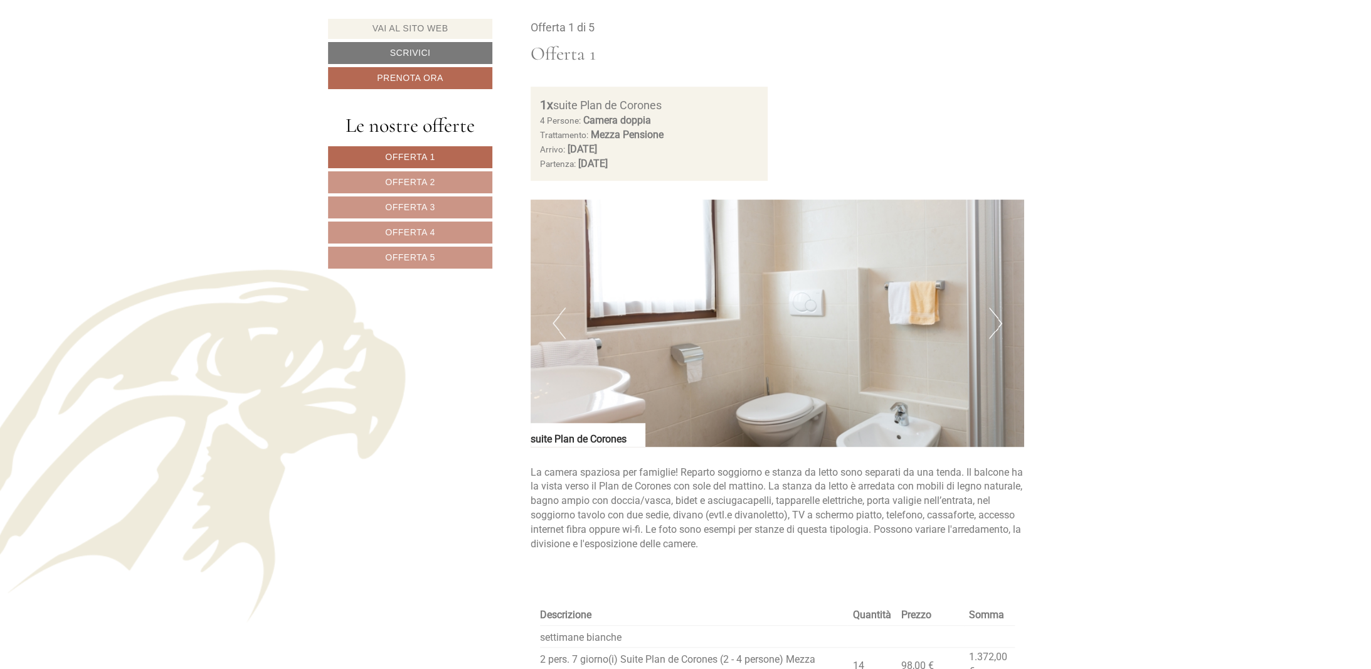
click at [999, 329] on button "Next" at bounding box center [995, 322] width 13 height 31
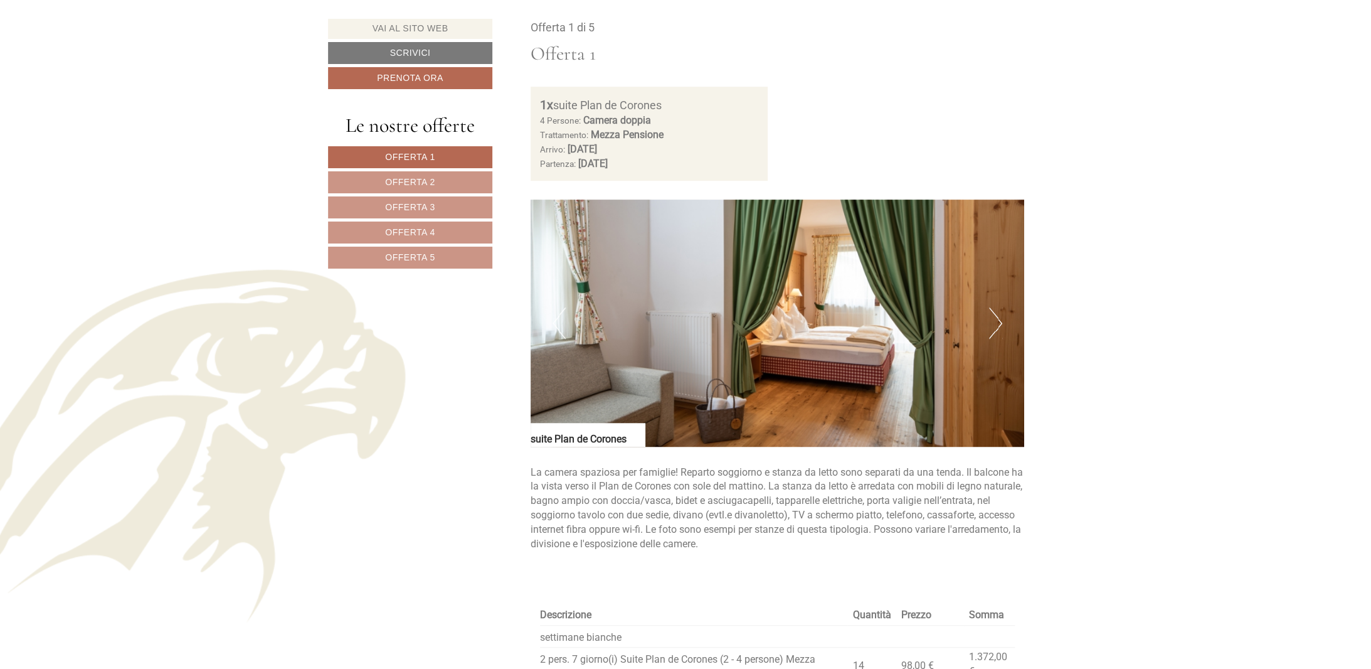
click at [999, 329] on button "Next" at bounding box center [995, 322] width 13 height 31
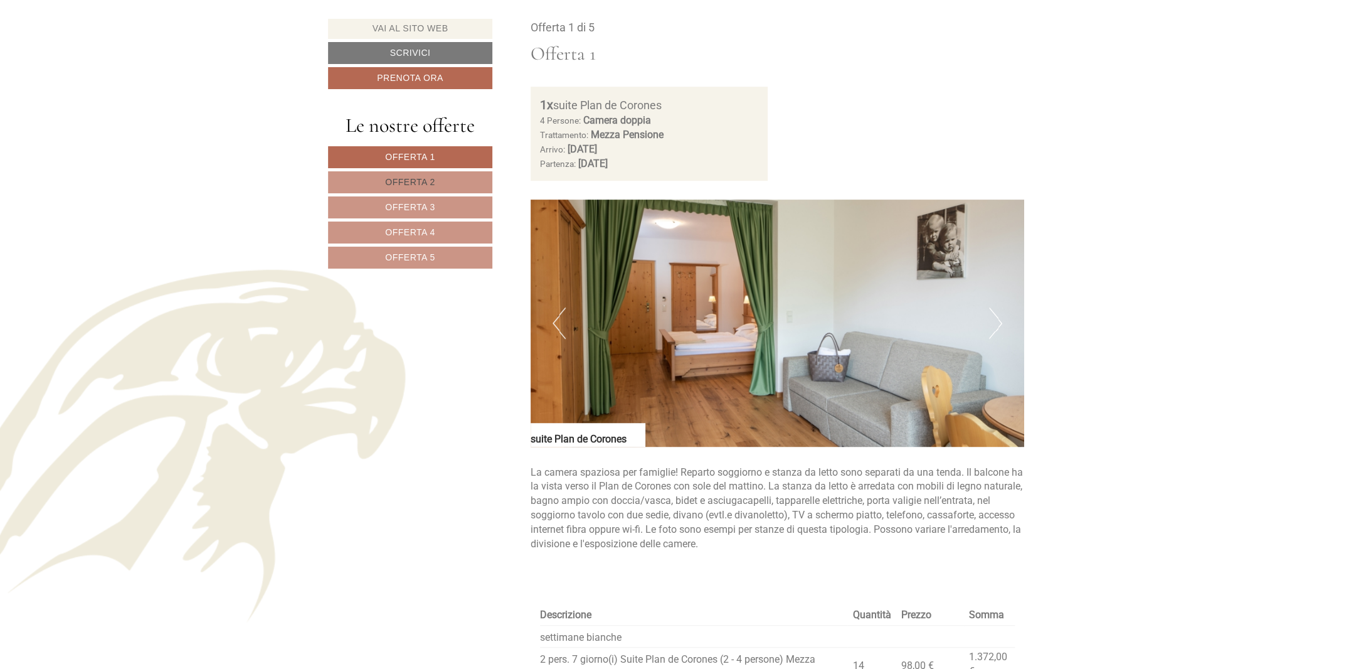
click at [412, 183] on span "Offerta 2" at bounding box center [410, 182] width 50 height 10
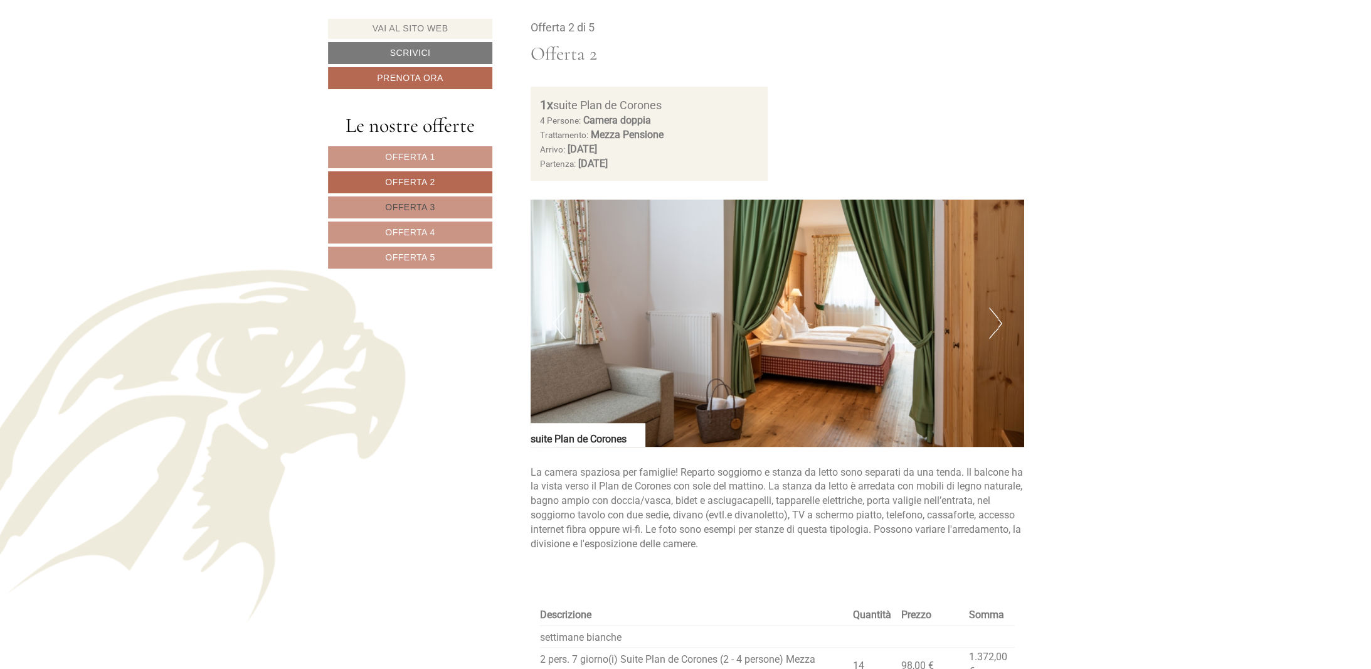
click at [413, 206] on span "Offerta 3" at bounding box center [410, 207] width 50 height 10
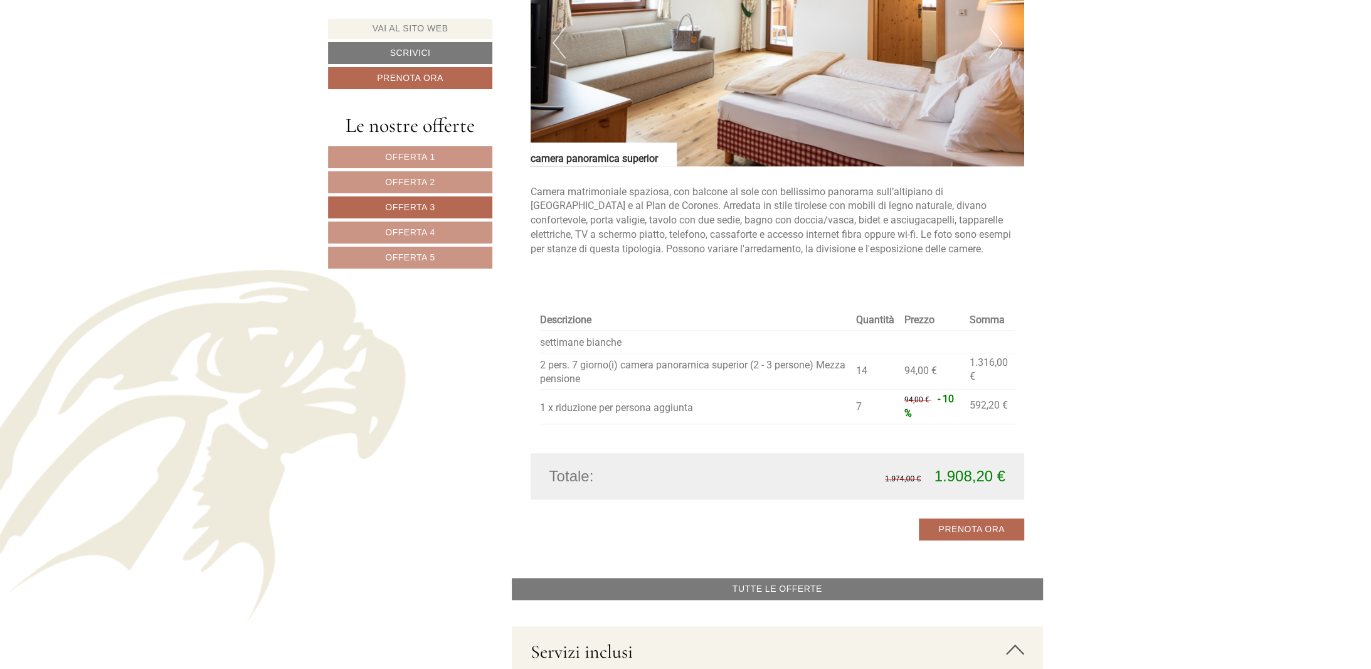
scroll to position [1204, 0]
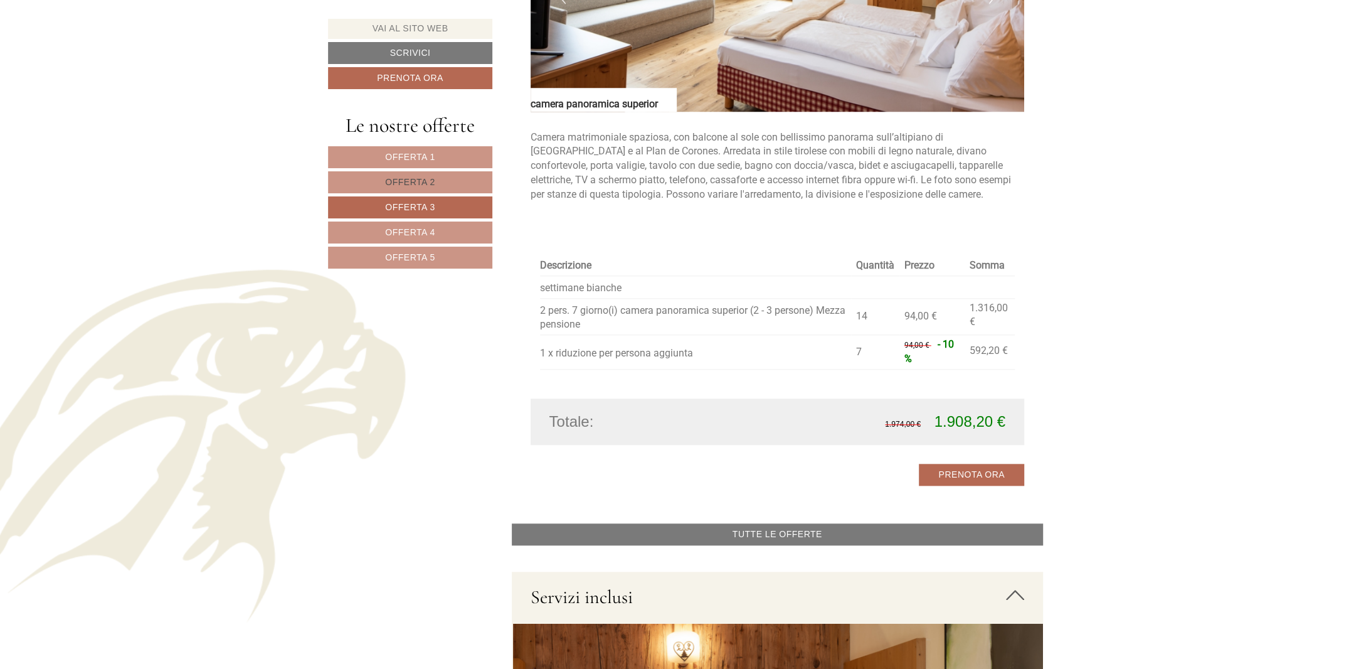
click at [413, 183] on span "Offerta 2" at bounding box center [410, 182] width 50 height 10
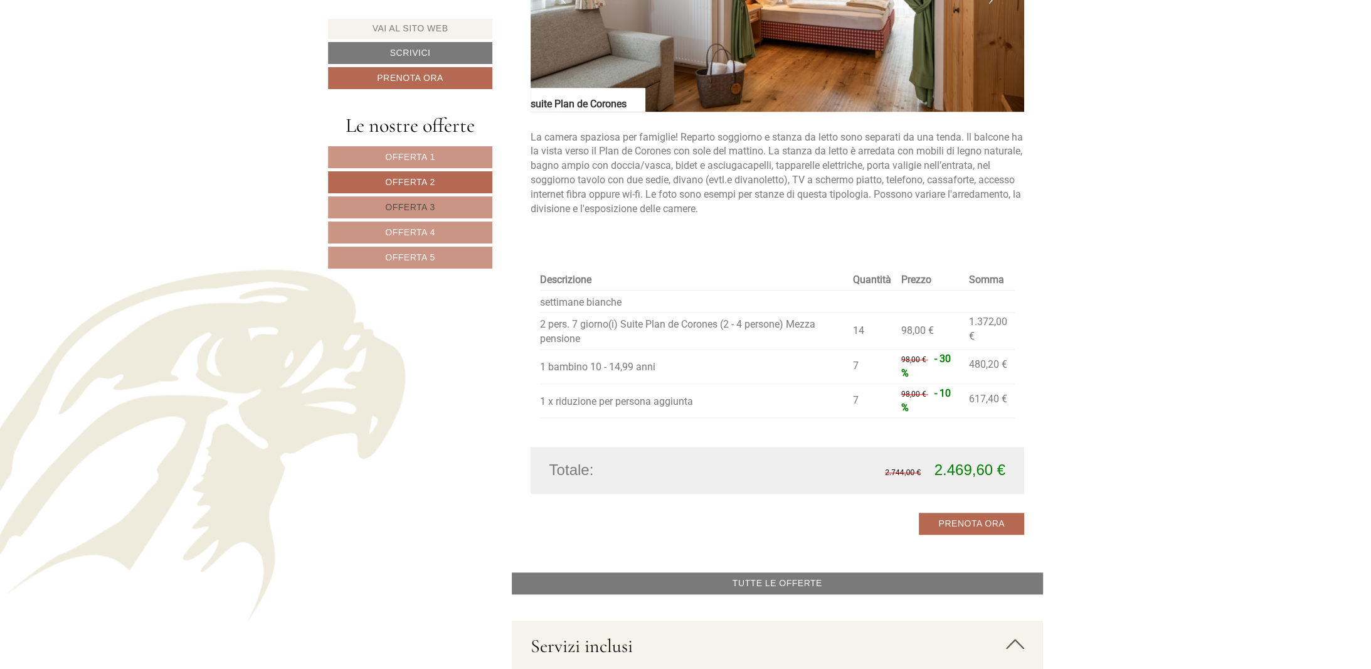
click at [422, 202] on span "Offerta 3" at bounding box center [410, 207] width 50 height 10
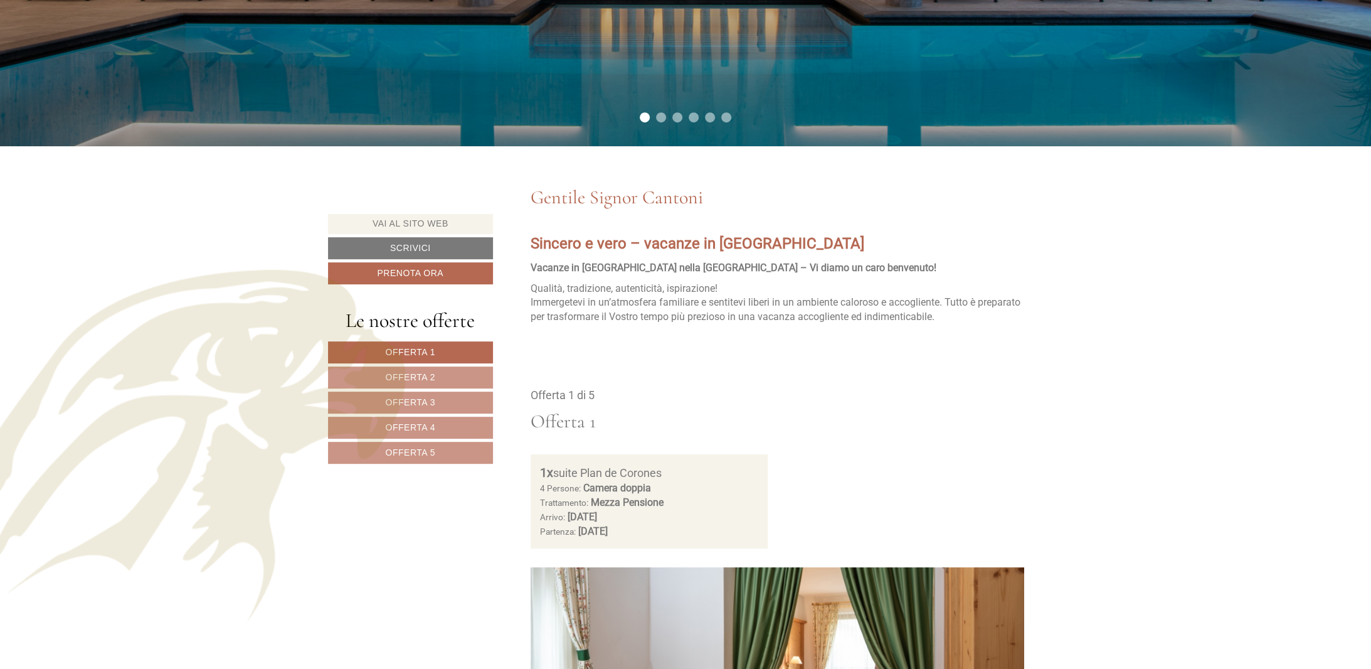
scroll to position [669, 0]
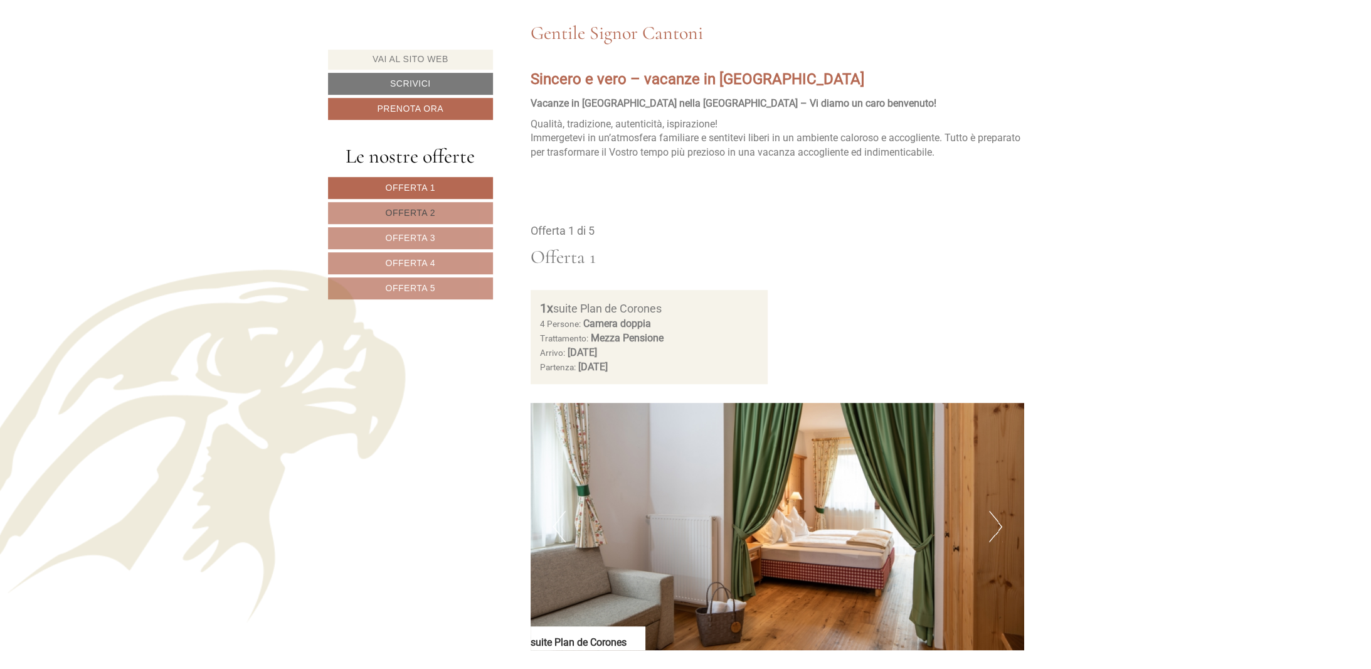
click at [427, 212] on span "Offerta 2" at bounding box center [411, 213] width 50 height 10
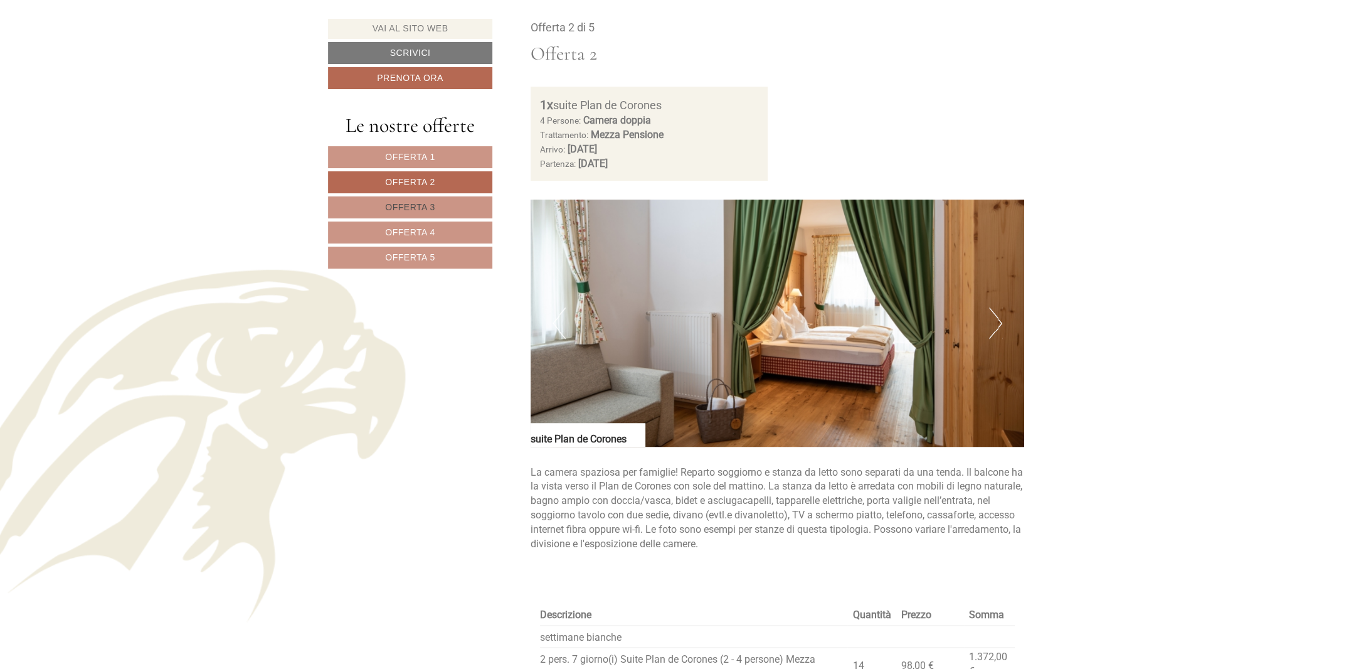
click at [419, 205] on span "Offerta 3" at bounding box center [410, 207] width 50 height 10
